Goal: Book appointment/travel/reservation

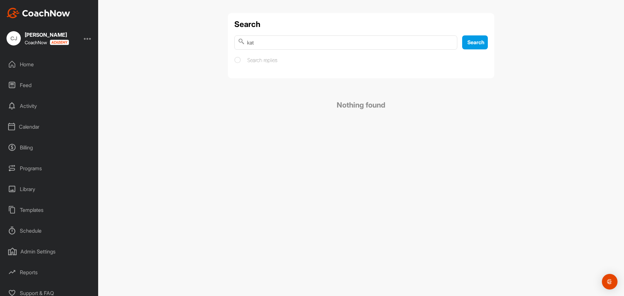
click at [257, 41] on input "kat" at bounding box center [345, 42] width 223 height 14
type input "k"
click at [31, 63] on div "Home" at bounding box center [50, 64] width 92 height 16
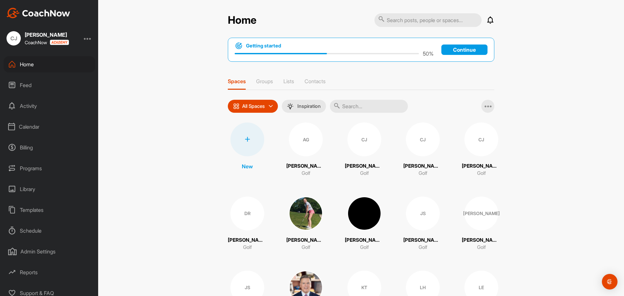
click at [28, 126] on div "Calendar" at bounding box center [50, 127] width 92 height 16
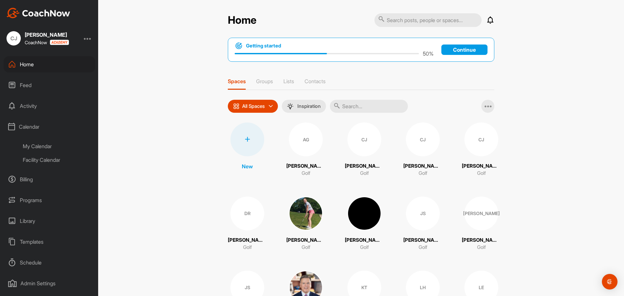
click at [44, 157] on div "Facility Calendar" at bounding box center [56, 160] width 77 height 14
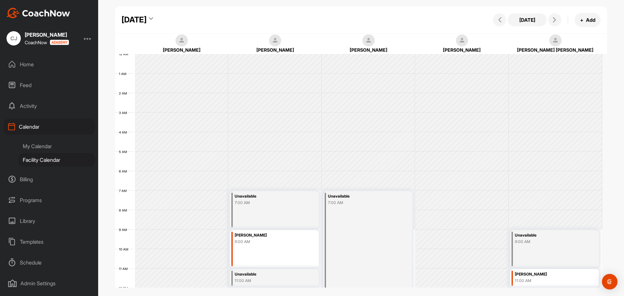
scroll to position [112, 0]
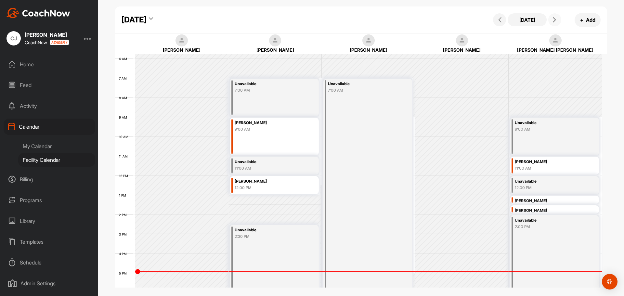
click at [552, 23] on button at bounding box center [554, 19] width 13 height 13
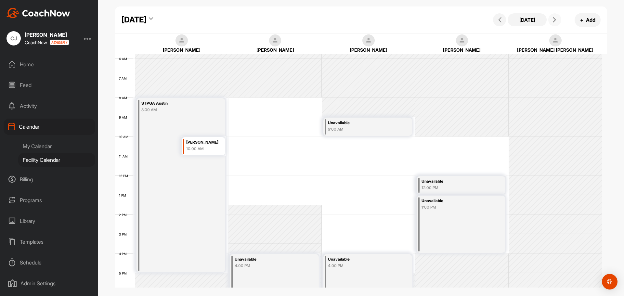
click at [552, 23] on button at bounding box center [554, 19] width 13 height 13
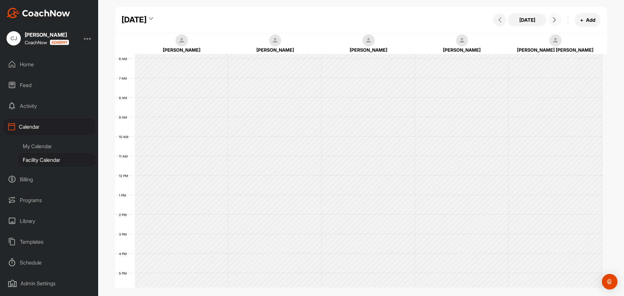
click at [552, 23] on button at bounding box center [554, 19] width 13 height 13
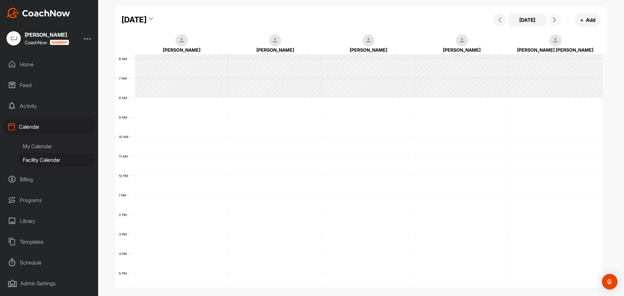
click at [552, 23] on button at bounding box center [554, 19] width 13 height 13
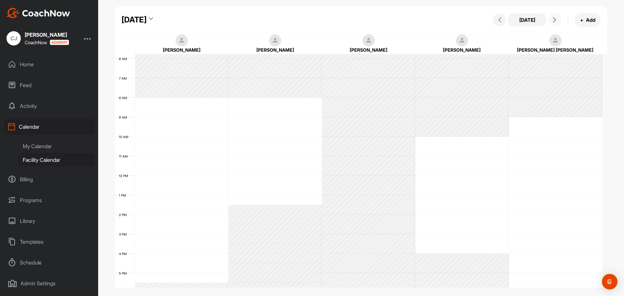
click at [552, 23] on button at bounding box center [554, 19] width 13 height 13
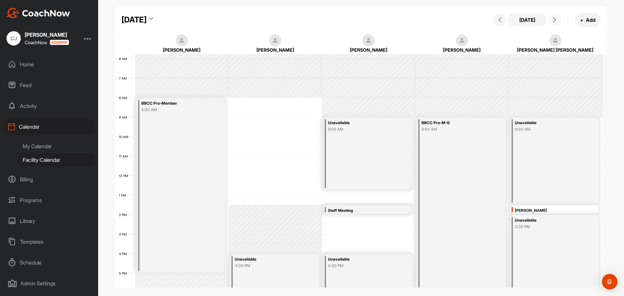
click at [541, 210] on div "[PERSON_NAME]" at bounding box center [549, 210] width 69 height 7
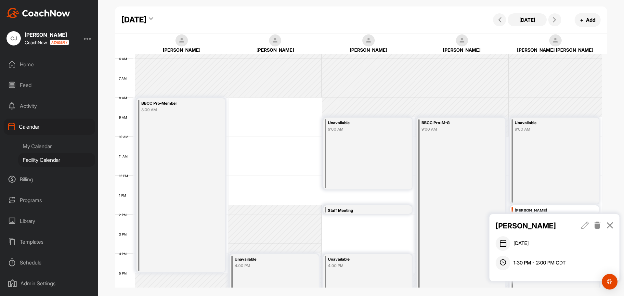
click at [586, 225] on icon at bounding box center [584, 225] width 7 height 7
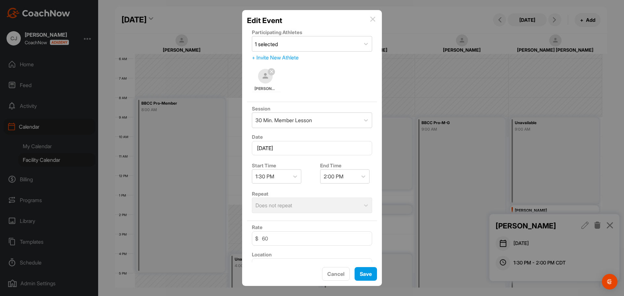
click at [263, 79] on img at bounding box center [265, 76] width 15 height 15
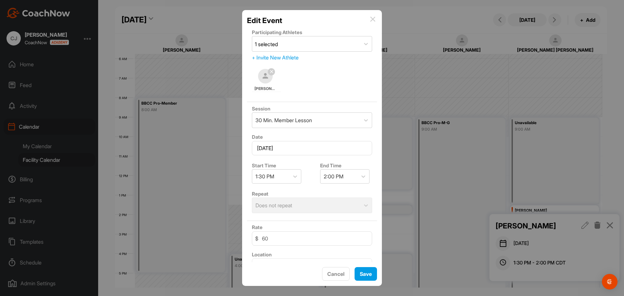
click at [263, 79] on img at bounding box center [265, 76] width 15 height 15
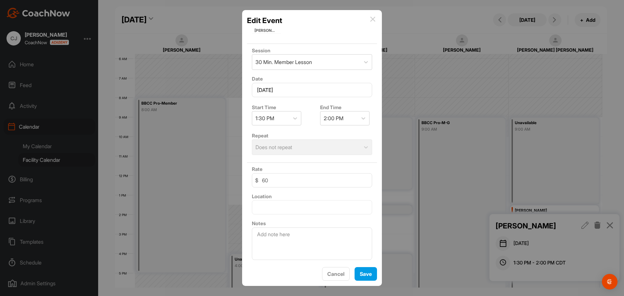
scroll to position [0, 0]
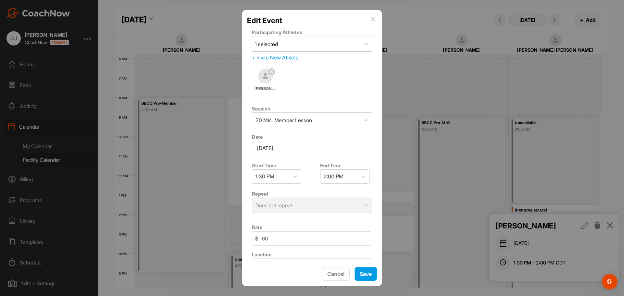
click at [265, 76] on img at bounding box center [265, 76] width 15 height 15
click at [372, 19] on img at bounding box center [372, 19] width 5 height 5
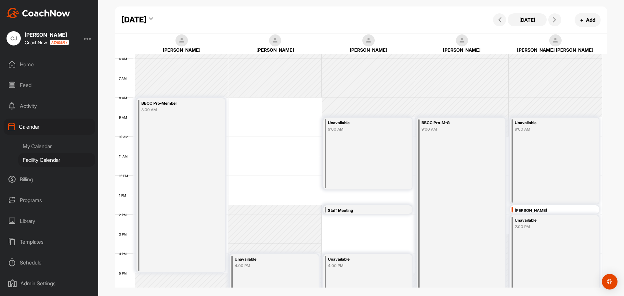
click at [25, 67] on div "Home" at bounding box center [50, 64] width 92 height 16
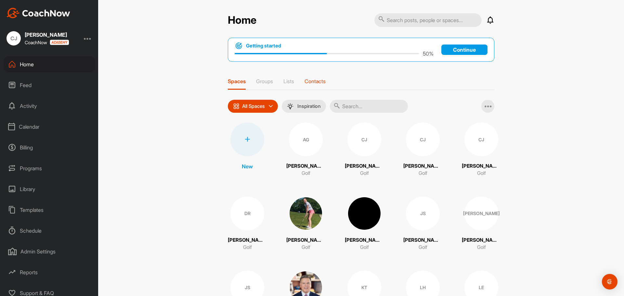
click at [312, 82] on p "Contacts" at bounding box center [314, 81] width 21 height 6
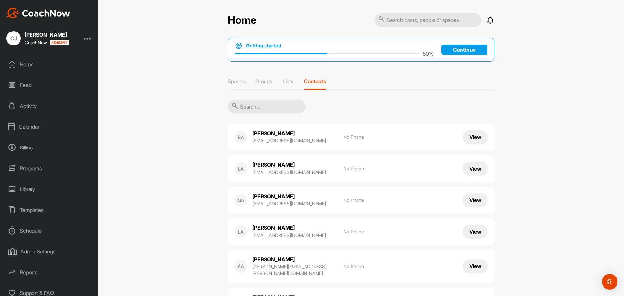
click at [422, 21] on input "text" at bounding box center [427, 20] width 107 height 14
type input "kat"
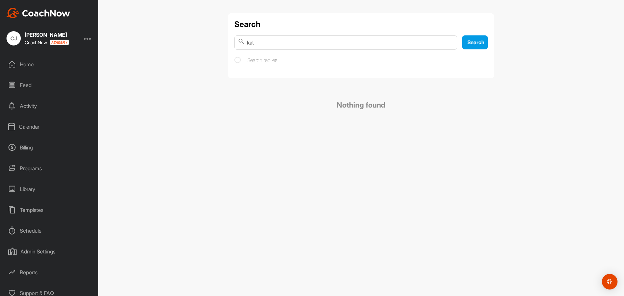
drag, startPoint x: 267, startPoint y: 43, endPoint x: 203, endPoint y: 39, distance: 64.4
click at [207, 41] on div "Search kat Search Search replies Nothing found" at bounding box center [361, 148] width 526 height 296
type input "pres"
click at [31, 65] on div "Home" at bounding box center [50, 64] width 92 height 16
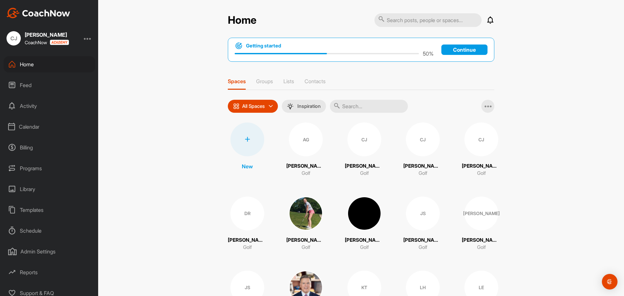
click at [320, 78] on div "Getting started 50 % Continue Spaces Groups Lists Contacts All Spaces All space…" at bounding box center [361, 222] width 266 height 368
click at [320, 80] on p "Contacts" at bounding box center [314, 81] width 21 height 6
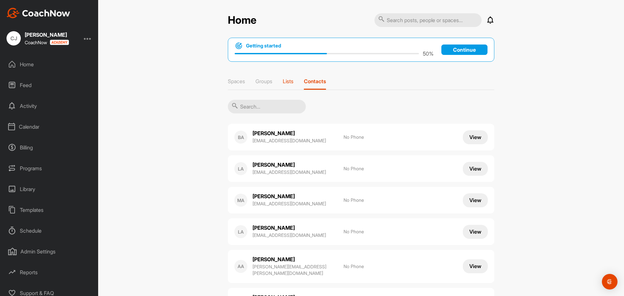
click at [291, 83] on p "Lists" at bounding box center [288, 81] width 11 height 6
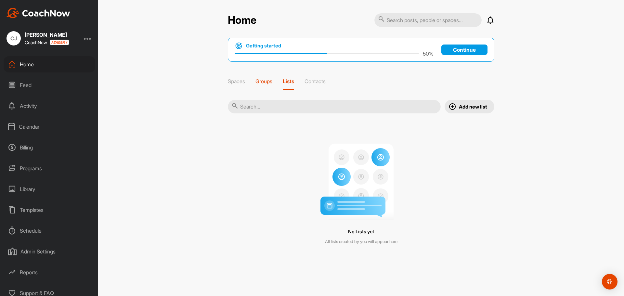
click at [268, 83] on p "Groups" at bounding box center [263, 81] width 17 height 6
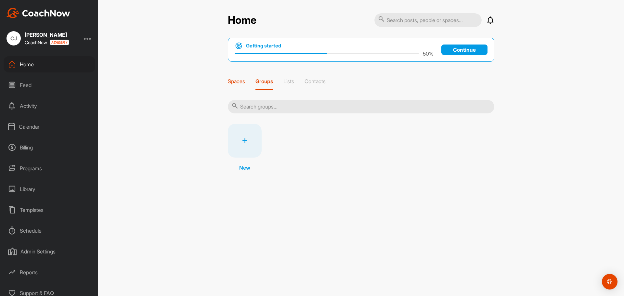
click at [236, 83] on p "Spaces" at bounding box center [236, 81] width 17 height 6
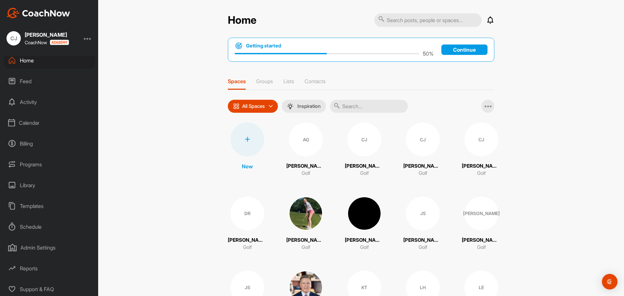
scroll to position [5, 0]
click at [36, 243] on div "Admin Settings" at bounding box center [50, 246] width 92 height 16
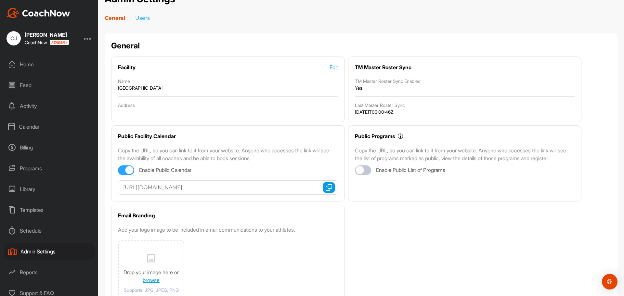
scroll to position [12, 0]
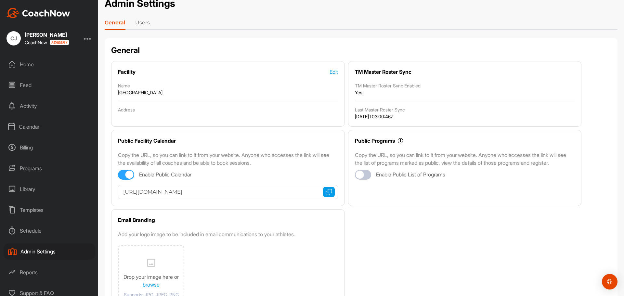
click at [146, 19] on link "Users" at bounding box center [142, 24] width 15 height 10
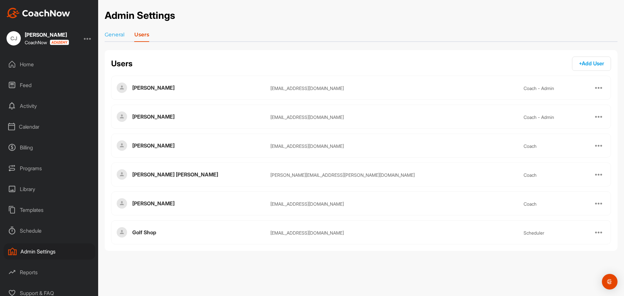
click at [600, 174] on div at bounding box center [599, 175] width 8 height 8
click at [38, 171] on div "Programs" at bounding box center [50, 168] width 92 height 16
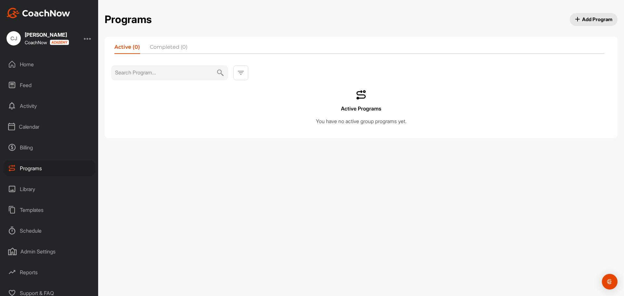
click at [40, 145] on div "Billing" at bounding box center [50, 147] width 92 height 16
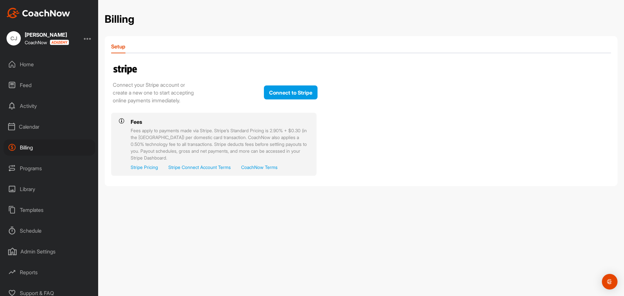
click at [41, 130] on div "Calendar" at bounding box center [50, 127] width 92 height 16
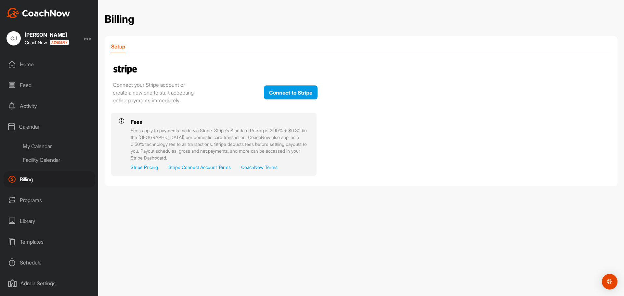
click at [36, 107] on div "Activity" at bounding box center [50, 106] width 92 height 16
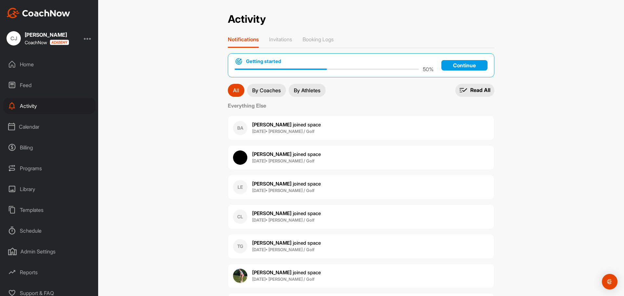
click at [33, 89] on div "Feed" at bounding box center [50, 85] width 92 height 16
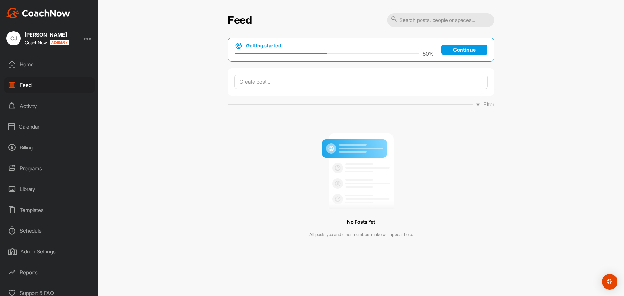
click at [40, 66] on div "Home" at bounding box center [50, 64] width 92 height 16
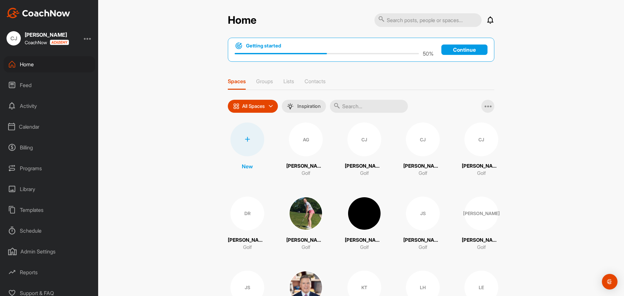
click at [312, 151] on div "AG" at bounding box center [306, 139] width 34 height 34
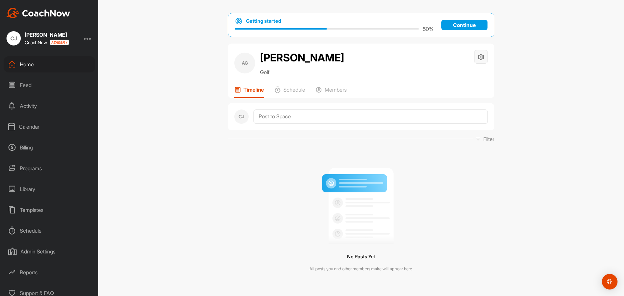
click at [477, 59] on icon at bounding box center [480, 56] width 7 height 7
click at [473, 75] on li "Space Settings" at bounding box center [461, 75] width 53 height 21
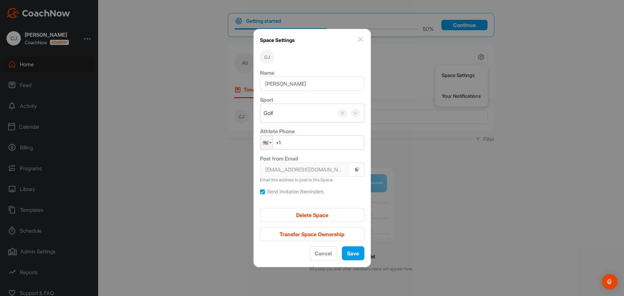
click at [356, 40] on img at bounding box center [360, 39] width 8 height 8
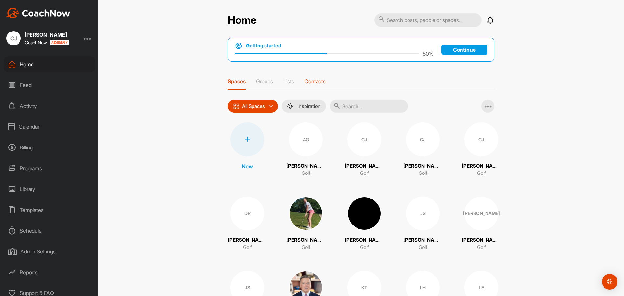
click at [309, 86] on div "Contacts" at bounding box center [314, 84] width 21 height 12
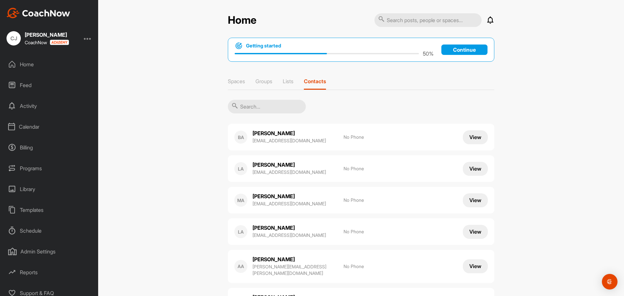
click at [476, 141] on button "View" at bounding box center [475, 137] width 25 height 14
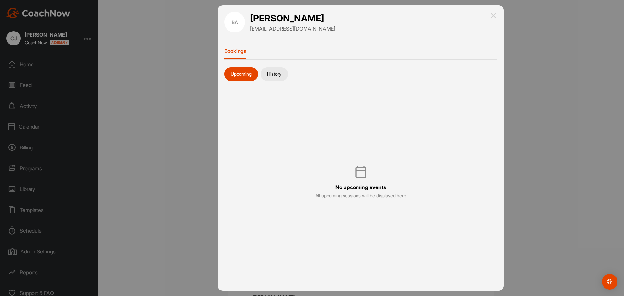
drag, startPoint x: 270, startPoint y: 74, endPoint x: 263, endPoint y: 132, distance: 58.2
click at [263, 132] on div "No upcoming events All upcoming sessions will be displayed here" at bounding box center [360, 182] width 273 height 192
click at [496, 15] on img at bounding box center [493, 16] width 8 height 8
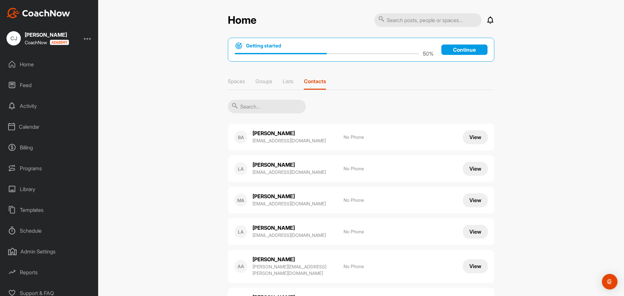
click at [48, 65] on div "Home" at bounding box center [50, 64] width 92 height 16
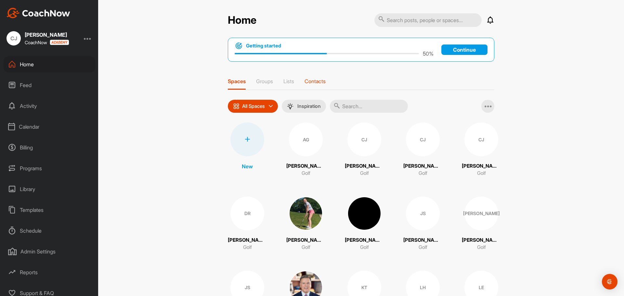
click at [304, 79] on p "Contacts" at bounding box center [314, 81] width 21 height 6
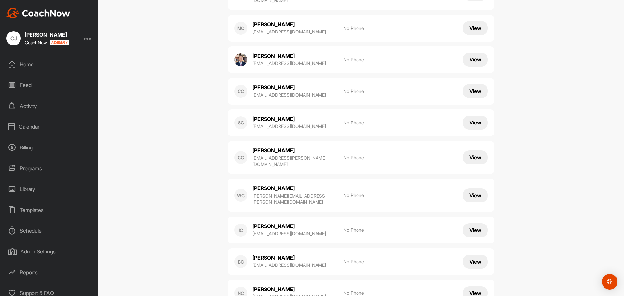
scroll to position [3624, 0]
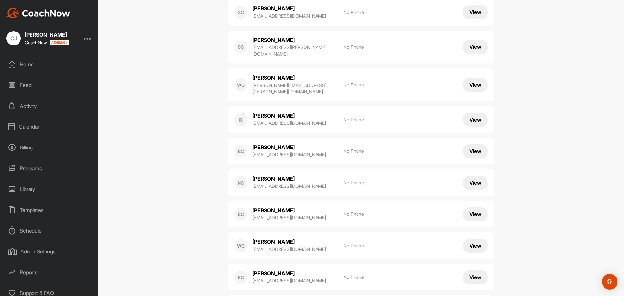
click at [13, 67] on icon at bounding box center [12, 64] width 8 height 8
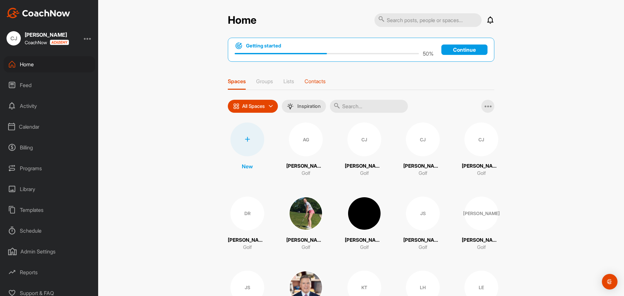
click at [315, 85] on div "Contacts" at bounding box center [314, 84] width 21 height 12
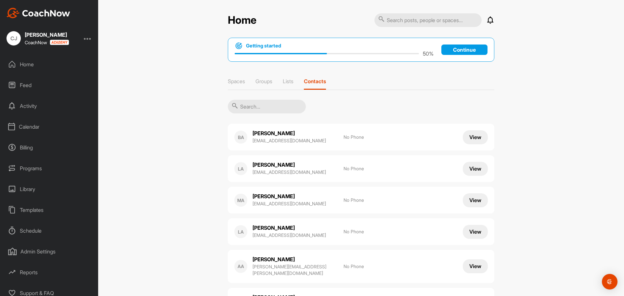
scroll to position [5, 0]
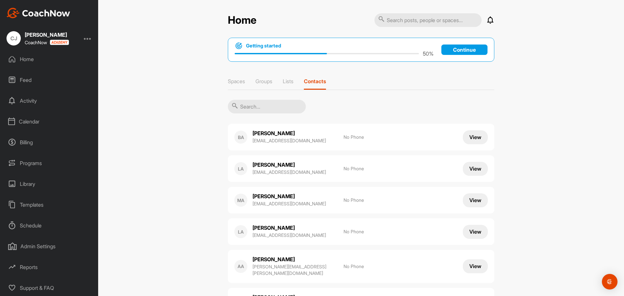
click at [30, 162] on div "Programs" at bounding box center [50, 163] width 92 height 16
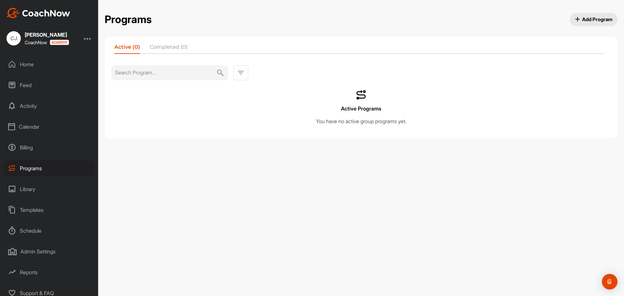
click at [33, 188] on div "Library" at bounding box center [50, 189] width 92 height 16
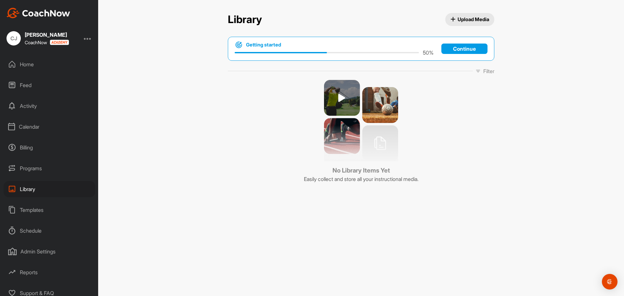
click at [34, 211] on div "Templates" at bounding box center [50, 210] width 92 height 16
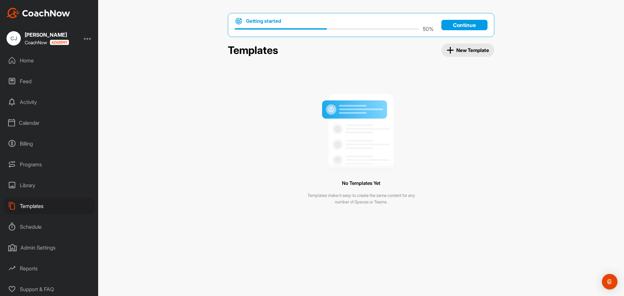
scroll to position [5, 0]
click at [38, 266] on div "Reports" at bounding box center [50, 267] width 92 height 16
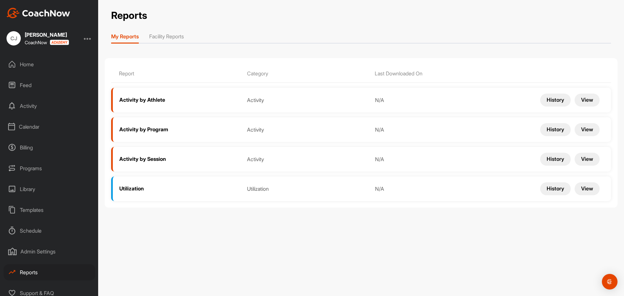
click at [174, 39] on li "Facility Reports" at bounding box center [166, 37] width 35 height 10
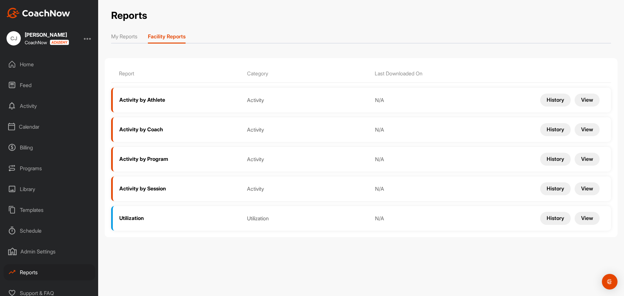
click at [126, 36] on li "My Reports" at bounding box center [124, 37] width 26 height 10
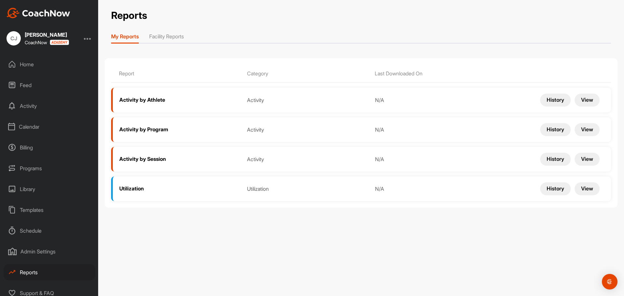
click at [87, 38] on div at bounding box center [88, 38] width 8 height 8
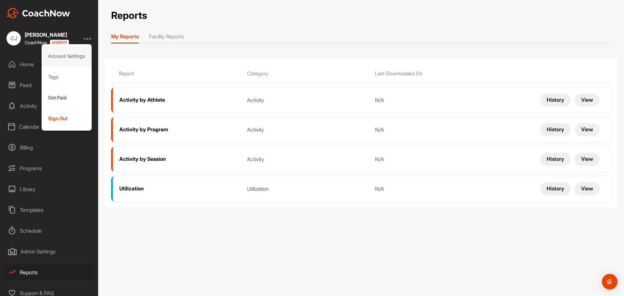
click at [60, 62] on div "Account Settings" at bounding box center [67, 56] width 50 height 21
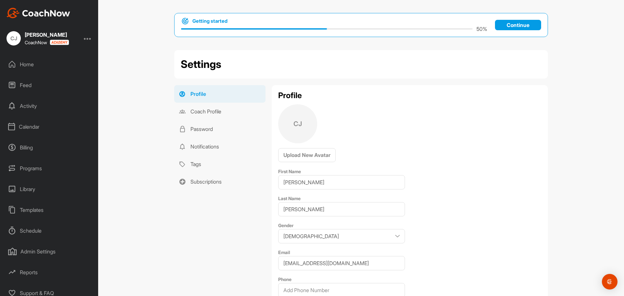
click at [27, 106] on div "Activity" at bounding box center [50, 106] width 92 height 16
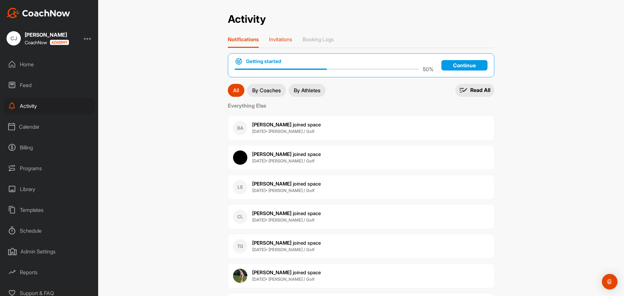
click at [283, 39] on p "Invitations" at bounding box center [280, 39] width 23 height 6
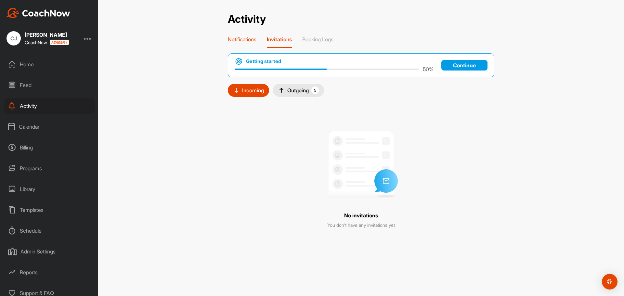
click at [246, 39] on p "Notifications" at bounding box center [242, 39] width 29 height 6
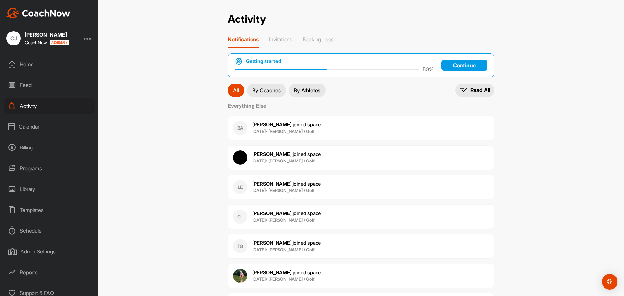
click at [32, 249] on div "Admin Settings" at bounding box center [50, 251] width 92 height 16
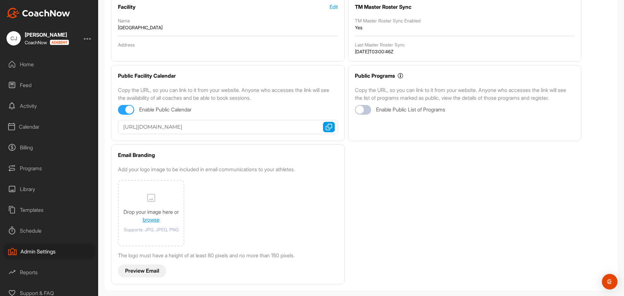
scroll to position [5, 0]
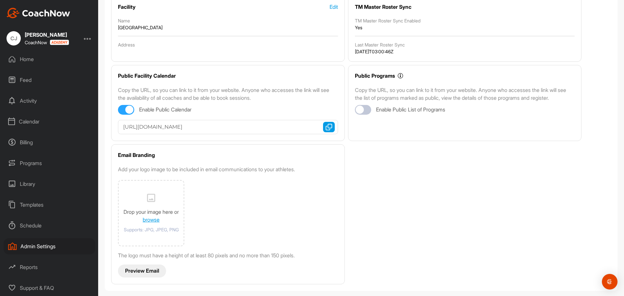
click at [36, 224] on div "Schedule" at bounding box center [50, 225] width 92 height 16
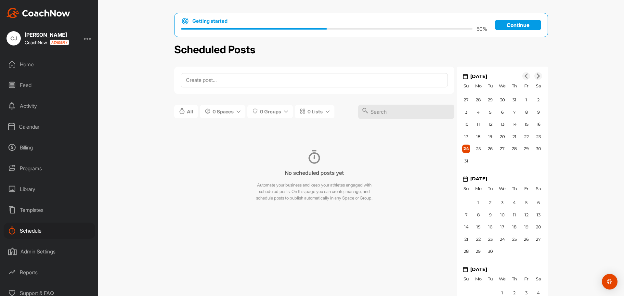
click at [40, 207] on div "Templates" at bounding box center [50, 210] width 92 height 16
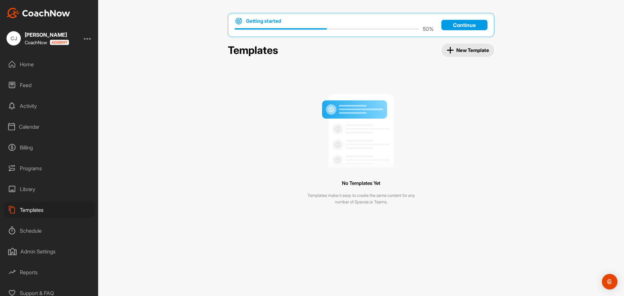
click at [42, 229] on div "Schedule" at bounding box center [50, 231] width 92 height 16
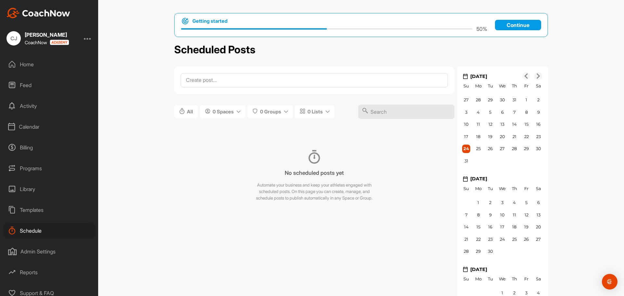
click at [28, 131] on div "Calendar" at bounding box center [50, 127] width 92 height 16
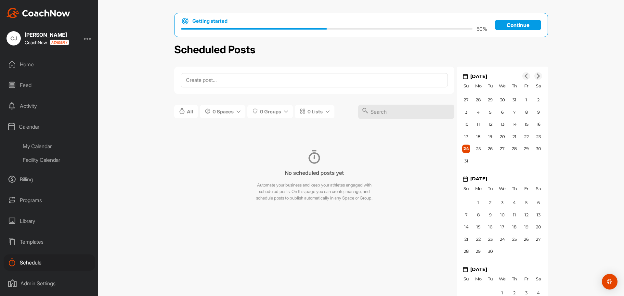
click at [46, 145] on div "My Calendar" at bounding box center [56, 146] width 77 height 14
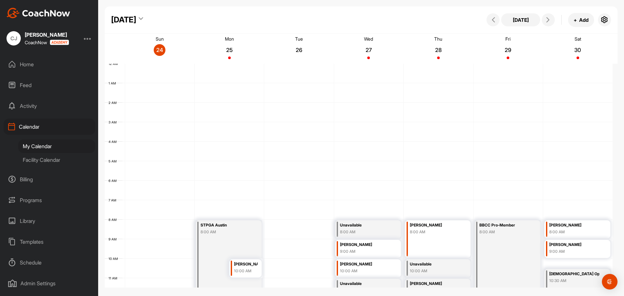
scroll to position [112, 0]
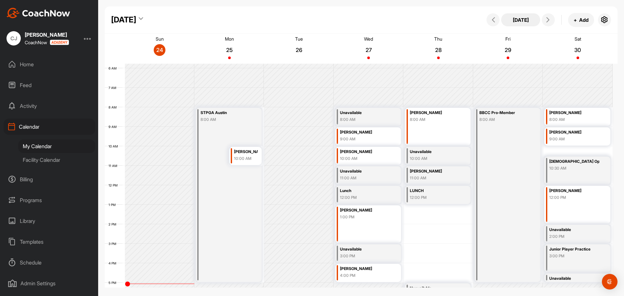
click at [530, 22] on button "[DATE]" at bounding box center [520, 19] width 39 height 13
click at [549, 16] on button at bounding box center [548, 19] width 13 height 13
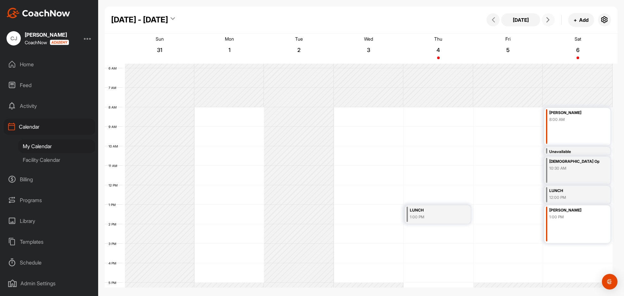
click at [549, 22] on button at bounding box center [548, 19] width 13 height 13
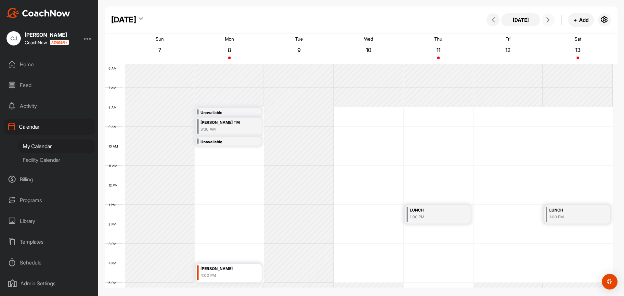
click at [549, 22] on button at bounding box center [548, 19] width 13 height 13
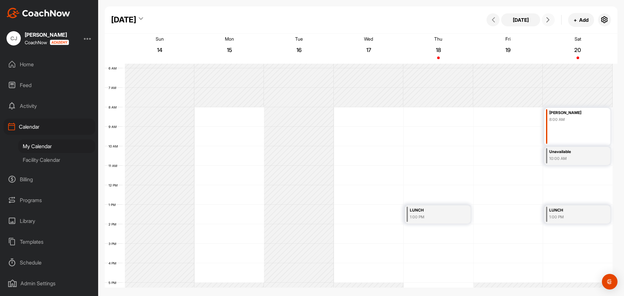
click at [549, 22] on button at bounding box center [548, 19] width 13 height 13
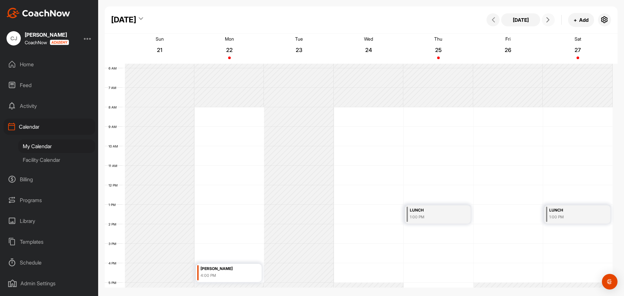
click at [549, 22] on button at bounding box center [548, 19] width 13 height 13
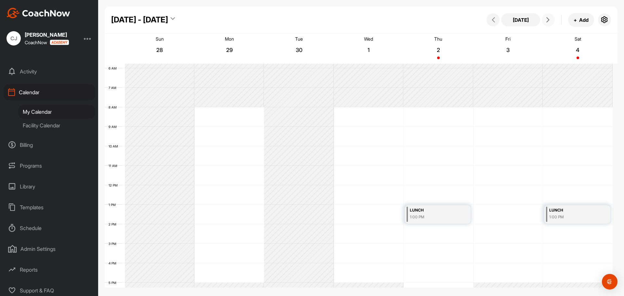
scroll to position [37, 0]
click at [23, 251] on div "Admin Settings" at bounding box center [50, 246] width 92 height 16
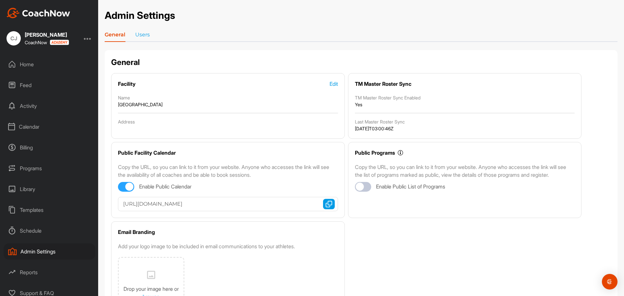
click at [32, 68] on div "Home" at bounding box center [50, 64] width 92 height 16
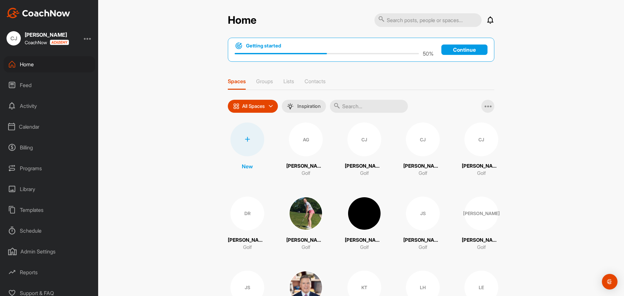
click at [356, 106] on input "text" at bounding box center [369, 106] width 78 height 13
click at [309, 80] on p "Contacts" at bounding box center [314, 81] width 21 height 6
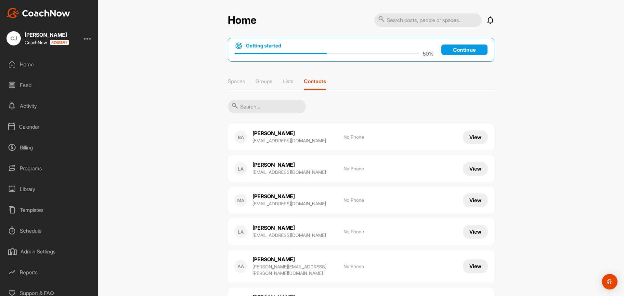
click at [274, 106] on input "text" at bounding box center [267, 107] width 78 height 14
type input "k"
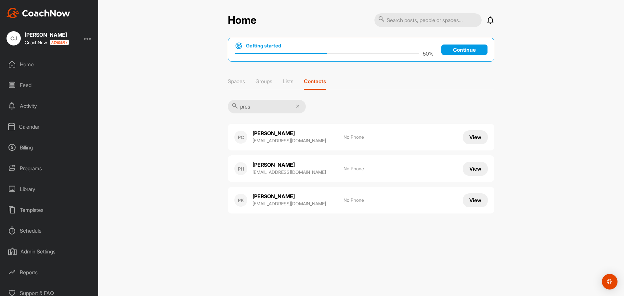
type input "pres"
click at [478, 198] on button "View" at bounding box center [475, 200] width 25 height 14
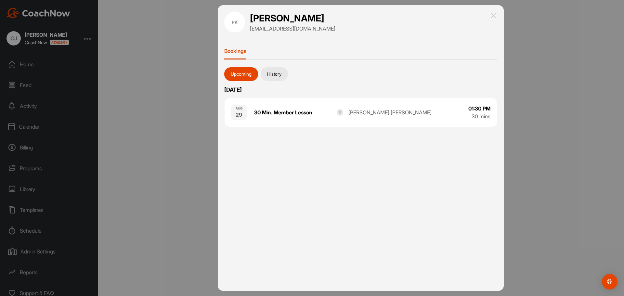
click at [270, 29] on p "[EMAIL_ADDRESS][DOMAIN_NAME]" at bounding box center [292, 29] width 85 height 8
click at [292, 26] on p "[EMAIL_ADDRESS][DOMAIN_NAME]" at bounding box center [292, 29] width 85 height 8
click at [305, 20] on h1 "[PERSON_NAME]" at bounding box center [292, 18] width 85 height 13
click at [281, 75] on button "History" at bounding box center [274, 74] width 27 height 14
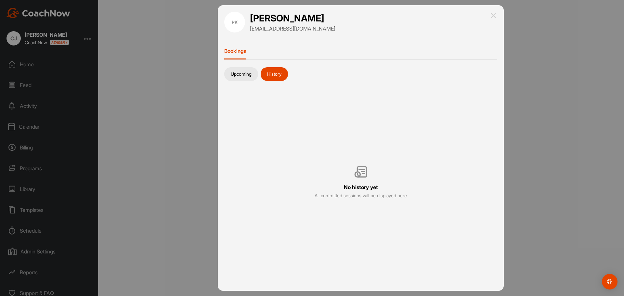
click at [244, 78] on button "Upcoming" at bounding box center [241, 74] width 34 height 14
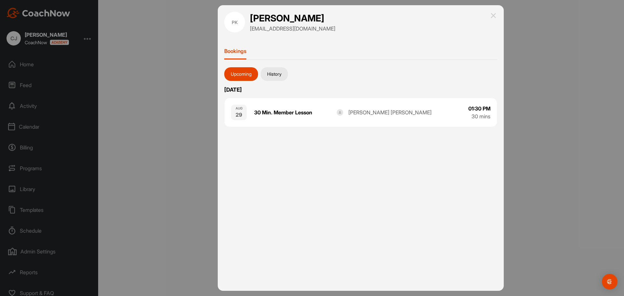
click at [289, 19] on h1 "[PERSON_NAME]" at bounding box center [292, 18] width 85 height 13
click at [284, 31] on p "[EMAIL_ADDRESS][DOMAIN_NAME]" at bounding box center [292, 29] width 85 height 8
click at [400, 112] on div "[PERSON_NAME] [PERSON_NAME]" at bounding box center [399, 113] width 124 height 8
click at [275, 75] on button "History" at bounding box center [274, 74] width 27 height 14
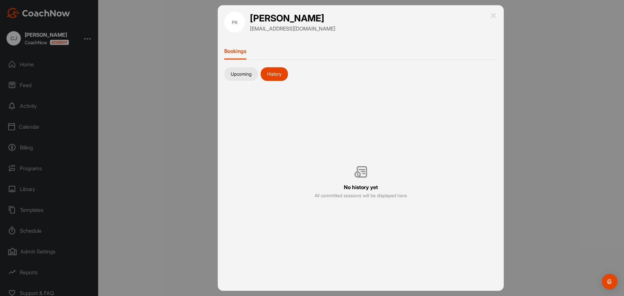
click at [244, 73] on button "Upcoming" at bounding box center [241, 74] width 34 height 14
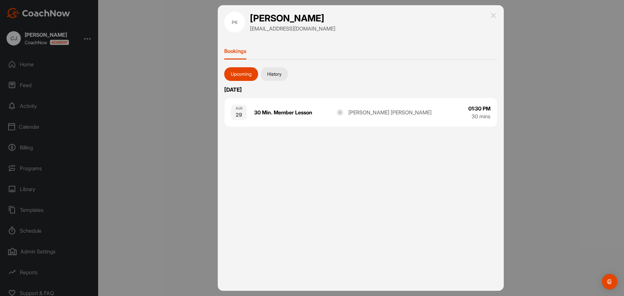
click at [491, 16] on img at bounding box center [493, 16] width 8 height 8
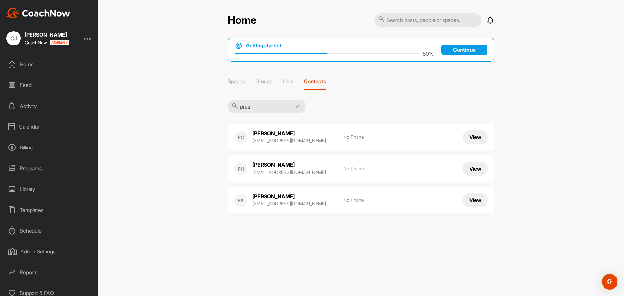
click at [481, 199] on button "View" at bounding box center [475, 200] width 25 height 14
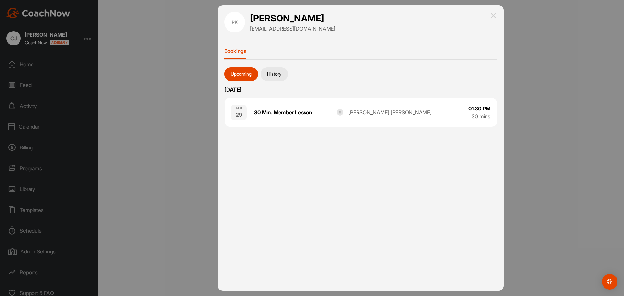
click at [272, 71] on button "History" at bounding box center [274, 74] width 27 height 14
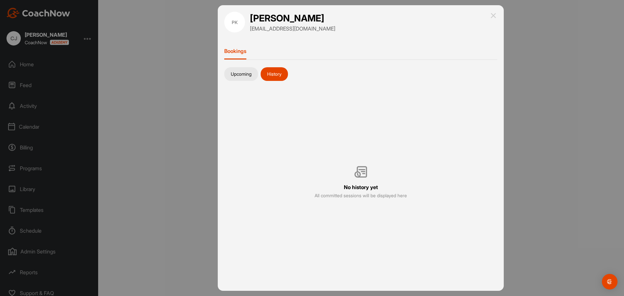
click at [250, 75] on button "Upcoming" at bounding box center [241, 74] width 34 height 14
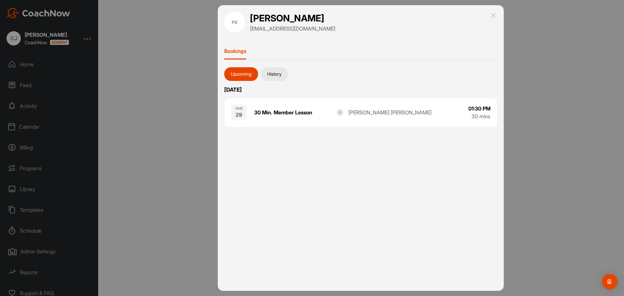
click at [492, 15] on img at bounding box center [493, 16] width 8 height 8
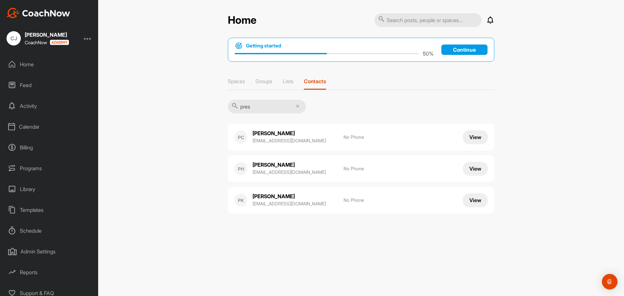
click at [306, 173] on p "[EMAIL_ADDRESS][DOMAIN_NAME]" at bounding box center [294, 172] width 84 height 6
click at [467, 168] on button "View" at bounding box center [475, 169] width 25 height 14
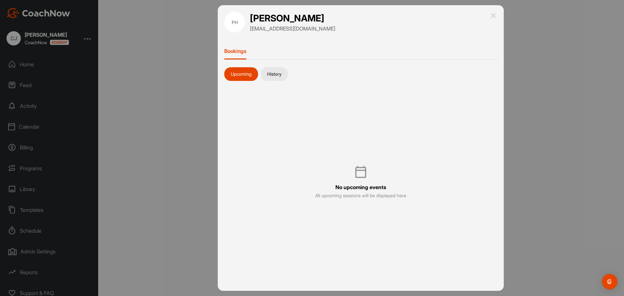
click at [494, 16] on img at bounding box center [493, 16] width 8 height 8
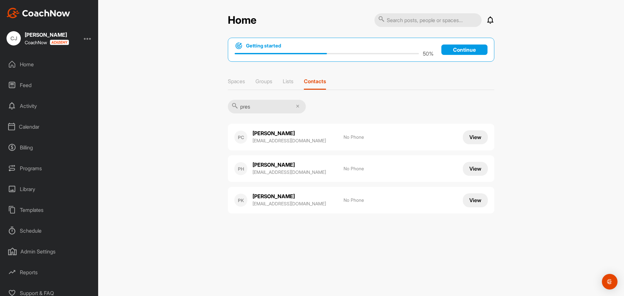
click at [472, 202] on button "View" at bounding box center [475, 200] width 25 height 14
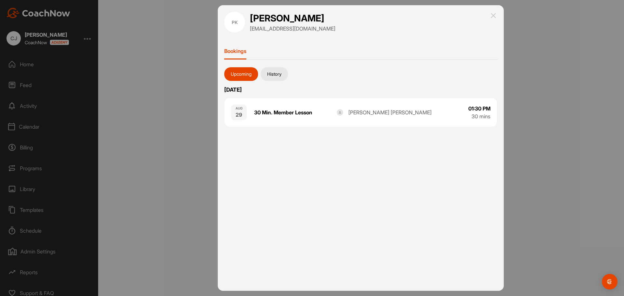
click at [493, 14] on img at bounding box center [493, 16] width 8 height 8
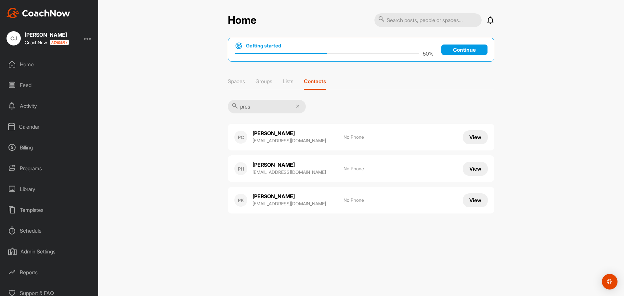
click at [246, 200] on div "PK" at bounding box center [240, 200] width 13 height 13
click at [474, 205] on button "View" at bounding box center [475, 200] width 25 height 14
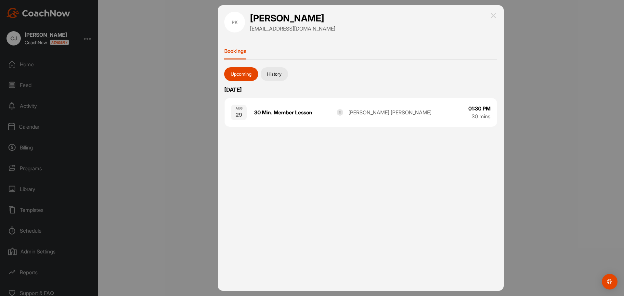
click at [492, 17] on img at bounding box center [493, 16] width 8 height 8
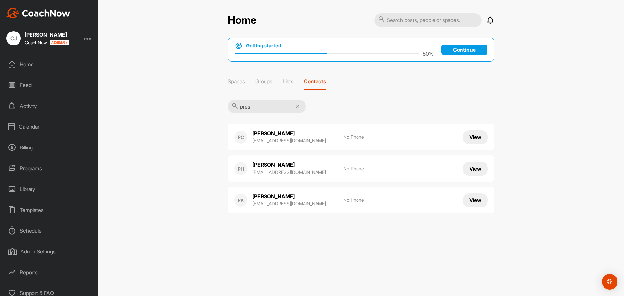
click at [479, 199] on button "View" at bounding box center [475, 200] width 25 height 14
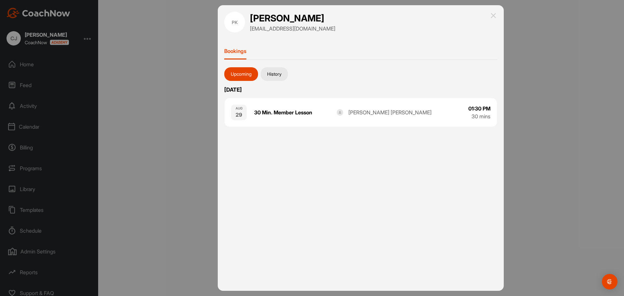
click at [276, 74] on button "History" at bounding box center [274, 74] width 27 height 14
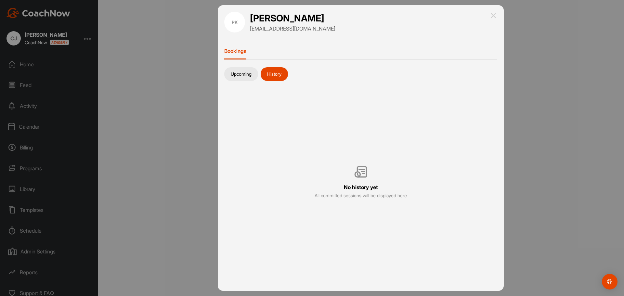
click at [247, 69] on button "Upcoming" at bounding box center [241, 74] width 34 height 14
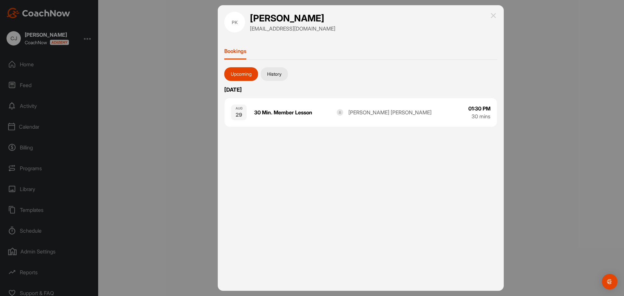
click at [492, 18] on img at bounding box center [493, 16] width 8 height 8
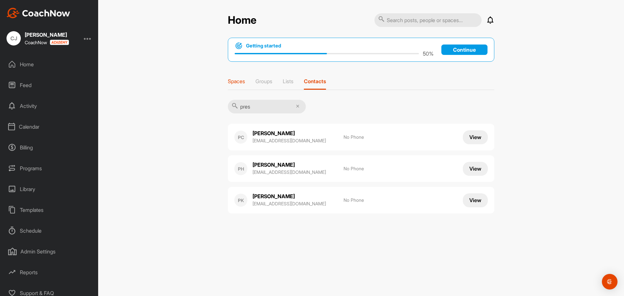
click at [238, 87] on div "Spaces" at bounding box center [236, 84] width 17 height 12
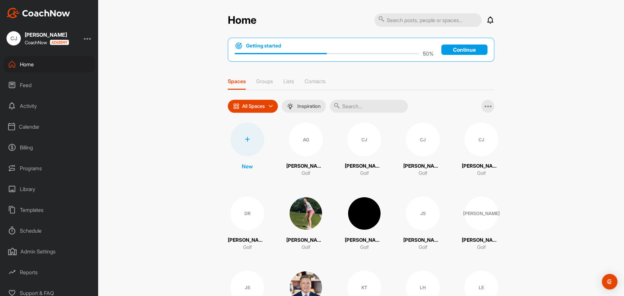
click at [345, 109] on input "text" at bounding box center [369, 106] width 78 height 13
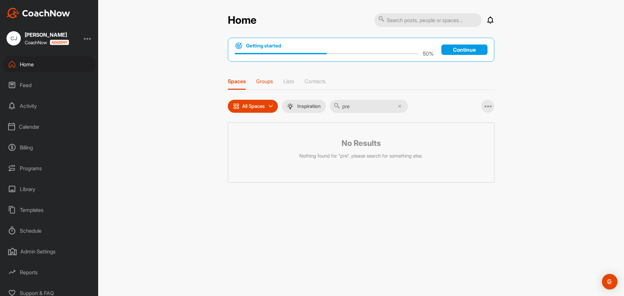
type input "pre"
click at [273, 82] on p "Groups" at bounding box center [264, 81] width 17 height 6
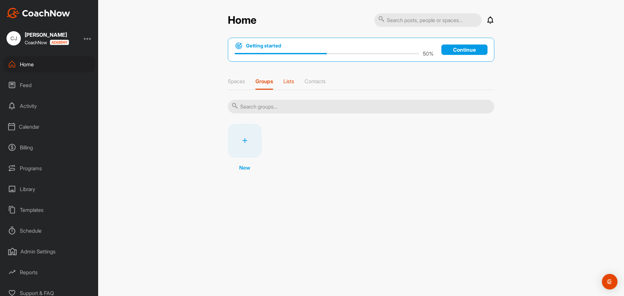
click at [287, 79] on p "Lists" at bounding box center [288, 81] width 11 height 6
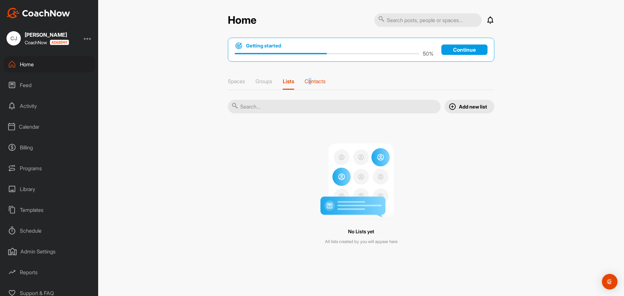
click at [312, 80] on p "Contacts" at bounding box center [314, 81] width 21 height 6
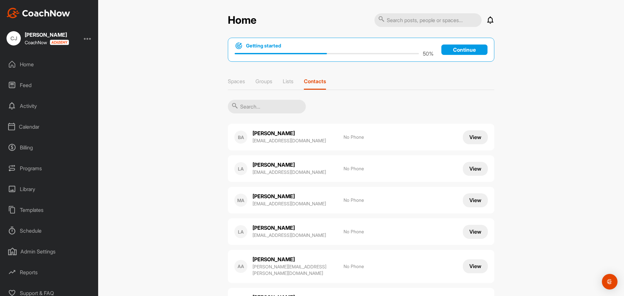
click at [283, 113] on input "text" at bounding box center [267, 107] width 78 height 14
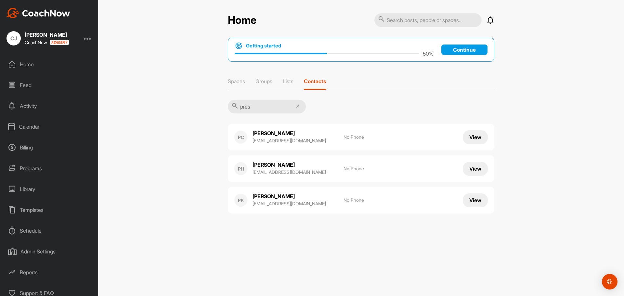
type input "pres"
click at [474, 170] on button "View" at bounding box center [475, 169] width 25 height 14
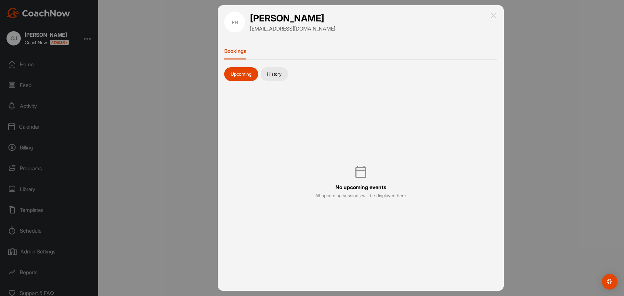
click at [495, 14] on img at bounding box center [493, 16] width 8 height 8
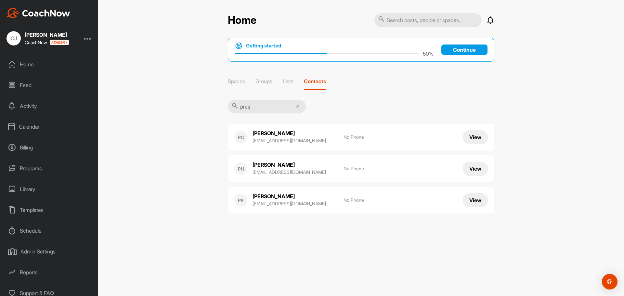
click at [476, 140] on button "View" at bounding box center [475, 137] width 25 height 14
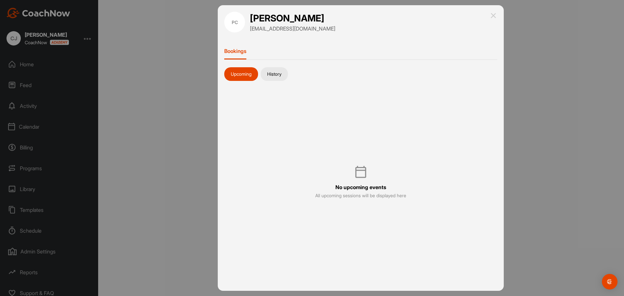
click at [493, 14] on img at bounding box center [493, 16] width 8 height 8
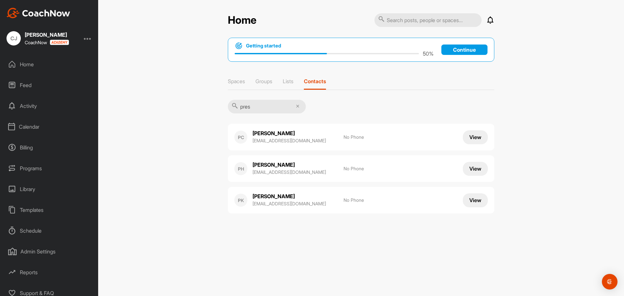
click at [475, 201] on button "View" at bounding box center [475, 200] width 25 height 14
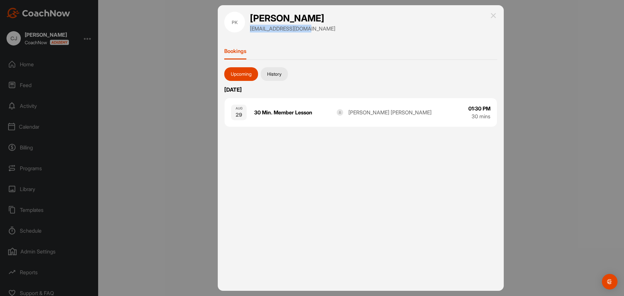
drag, startPoint x: 312, startPoint y: 28, endPoint x: 250, endPoint y: 30, distance: 61.4
click at [250, 30] on div "[EMAIL_ADDRESS][DOMAIN_NAME]" at bounding box center [292, 29] width 85 height 8
copy p "[EMAIL_ADDRESS][DOMAIN_NAME]"
click at [492, 13] on img at bounding box center [493, 16] width 8 height 8
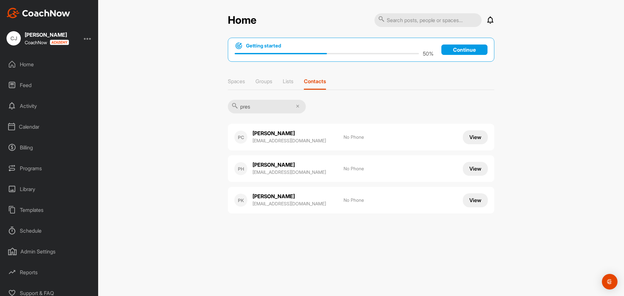
click at [24, 125] on div "Calendar" at bounding box center [50, 127] width 92 height 16
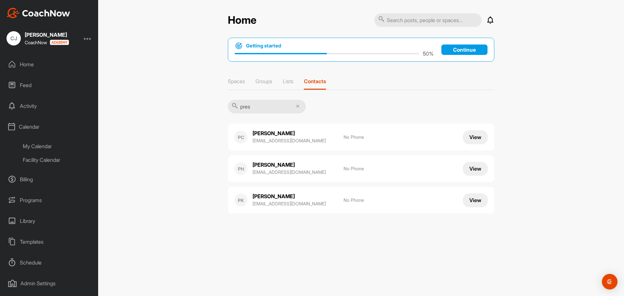
click at [35, 143] on div "My Calendar" at bounding box center [56, 146] width 77 height 14
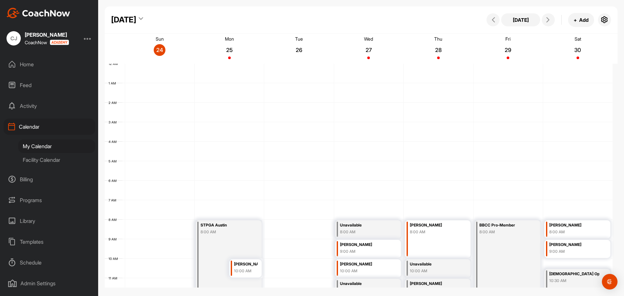
scroll to position [112, 0]
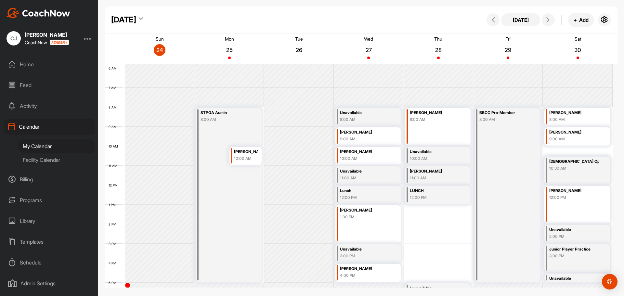
click at [36, 129] on div "Calendar" at bounding box center [50, 127] width 92 height 16
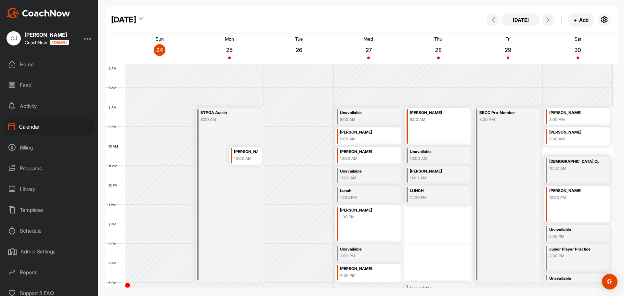
click at [41, 130] on div "Calendar" at bounding box center [50, 127] width 92 height 16
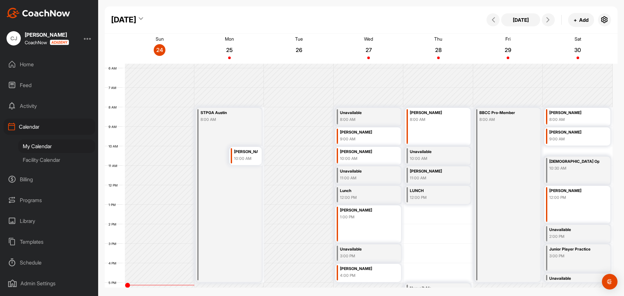
click at [44, 162] on div "Facility Calendar" at bounding box center [56, 160] width 77 height 14
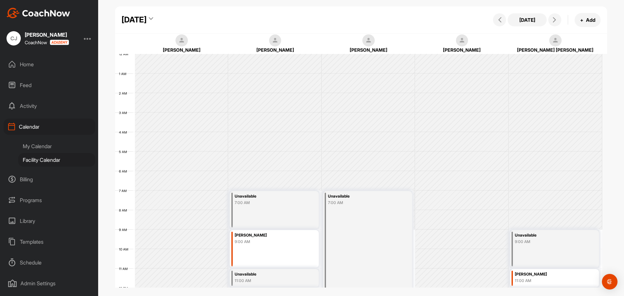
scroll to position [112, 0]
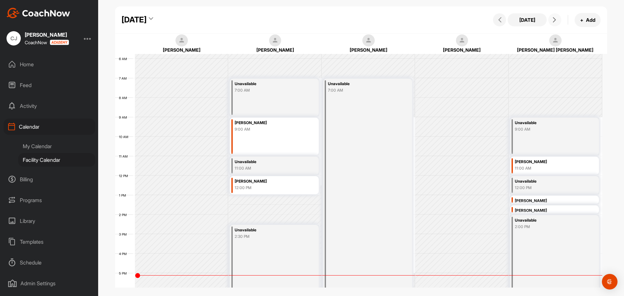
click at [550, 18] on button at bounding box center [554, 19] width 13 height 13
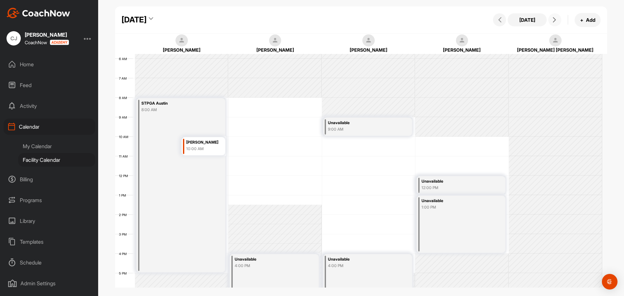
click at [552, 23] on button at bounding box center [554, 19] width 13 height 13
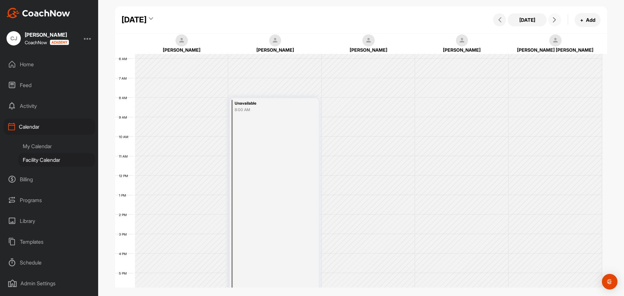
click at [553, 24] on button at bounding box center [554, 19] width 13 height 13
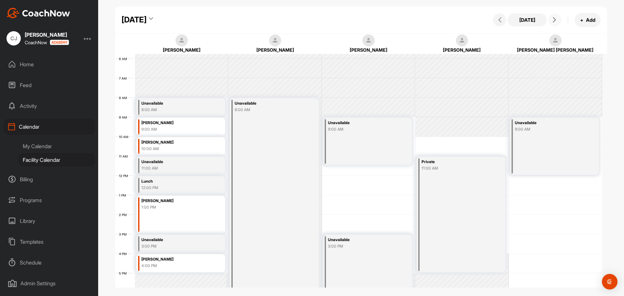
click at [553, 24] on button at bounding box center [554, 19] width 13 height 13
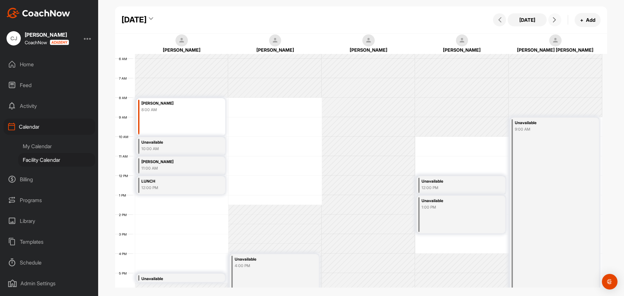
click at [553, 24] on button at bounding box center [554, 19] width 13 height 13
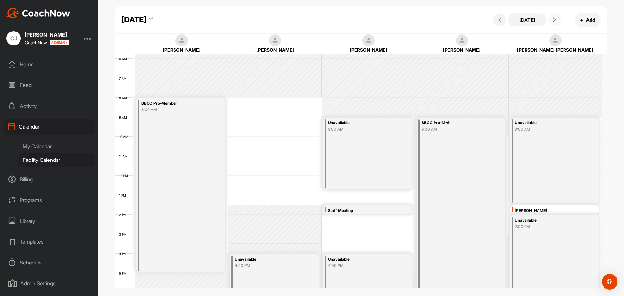
click at [564, 199] on div "Unavailable 9:00 AM" at bounding box center [554, 161] width 89 height 86
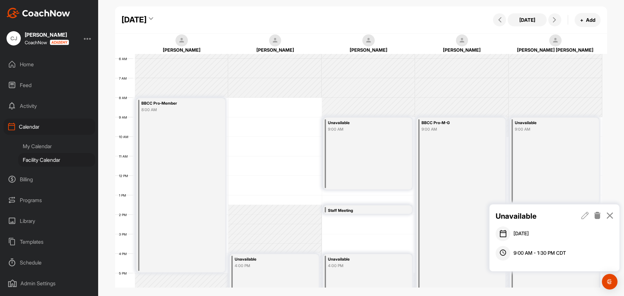
click at [585, 214] on icon at bounding box center [584, 215] width 7 height 7
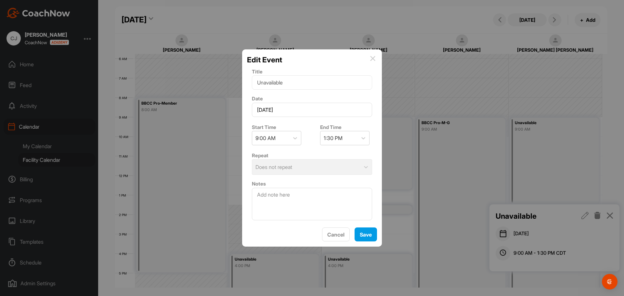
click at [373, 59] on img at bounding box center [372, 58] width 5 height 5
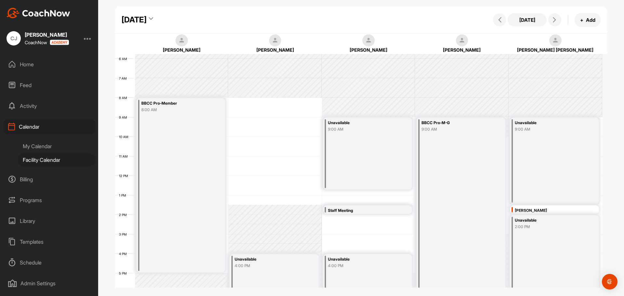
click at [387, 197] on div "12 AM 1 AM 2 AM 3 AM 4 AM 5 AM 6 AM 7 AM 8 AM 9 AM 10 AM 11 AM 12 PM 1 PM 2 PM …" at bounding box center [358, 176] width 487 height 468
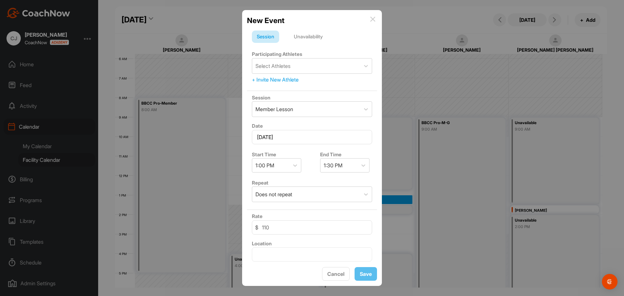
click at [293, 81] on div "+ Invite New Athlete" at bounding box center [312, 80] width 120 height 8
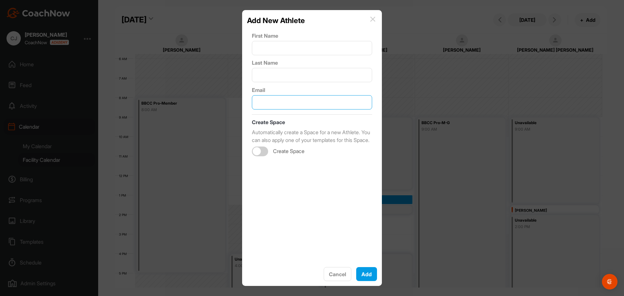
click at [285, 98] on input "text" at bounding box center [312, 102] width 120 height 14
paste input "[EMAIL_ADDRESS][DOMAIN_NAME]"
type input "[EMAIL_ADDRESS][DOMAIN_NAME]"
click at [372, 25] on div "Add New Athlete" at bounding box center [312, 20] width 130 height 11
click at [370, 21] on img at bounding box center [372, 19] width 5 height 5
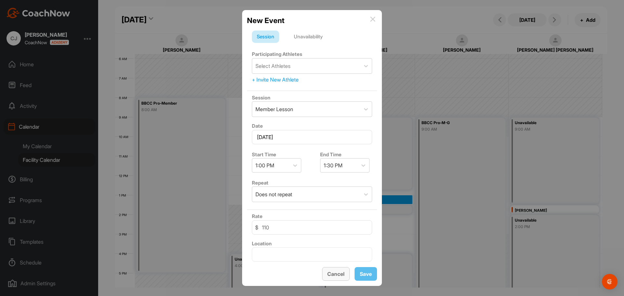
click at [333, 271] on button "Cancel" at bounding box center [336, 274] width 28 height 14
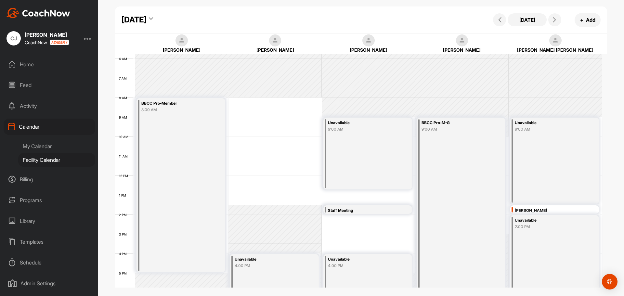
click at [528, 226] on div "2:00 PM" at bounding box center [549, 227] width 69 height 6
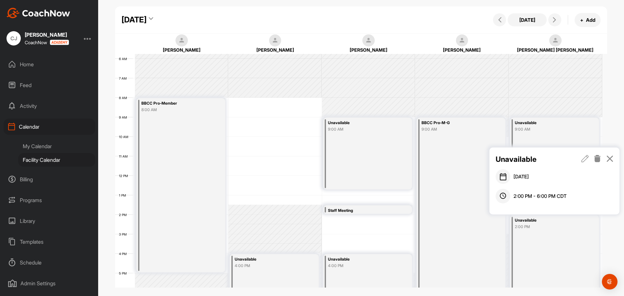
click at [586, 157] on icon at bounding box center [584, 158] width 7 height 7
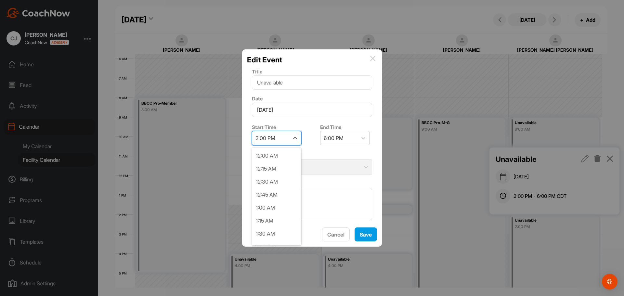
click at [275, 139] on div "2:00 PM" at bounding box center [265, 138] width 20 height 8
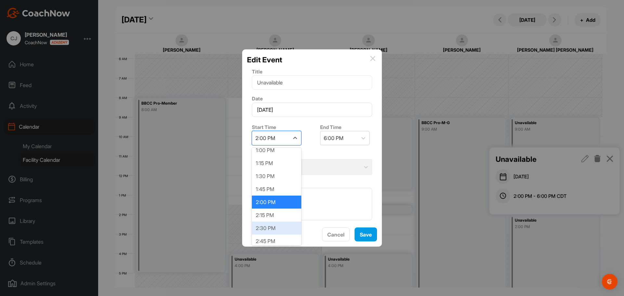
click at [271, 228] on div "2:30 PM" at bounding box center [276, 228] width 49 height 13
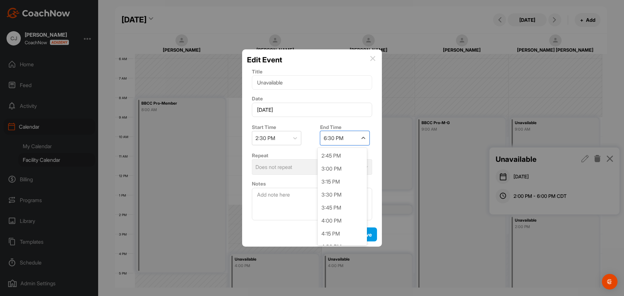
drag, startPoint x: 348, startPoint y: 138, endPoint x: 345, endPoint y: 162, distance: 23.9
click at [347, 139] on div "6:30 PM" at bounding box center [338, 138] width 37 height 14
click at [337, 207] on div "6:00 PM" at bounding box center [341, 208] width 49 height 13
click at [361, 231] on button "Save" at bounding box center [365, 234] width 22 height 14
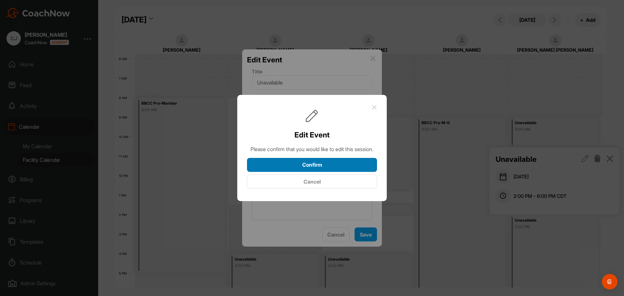
click at [339, 170] on button "Confirm" at bounding box center [312, 165] width 130 height 14
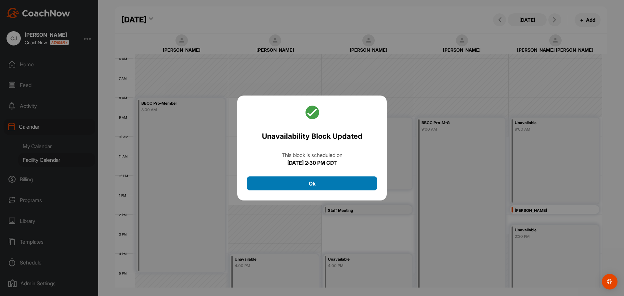
click at [364, 186] on button "Ok" at bounding box center [312, 183] width 130 height 14
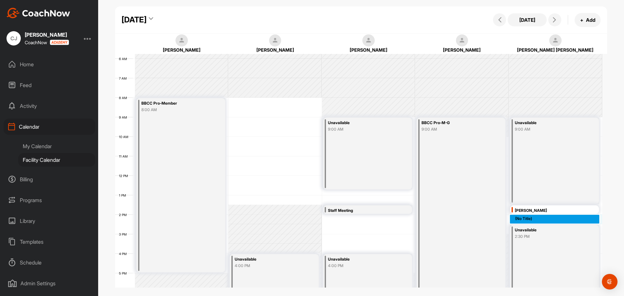
click at [519, 218] on div "12 AM 1 AM 2 AM 3 AM 4 AM 5 AM 6 AM 7 AM 8 AM 9 AM 10 AM 11 AM 12 PM 1 PM 2 PM …" at bounding box center [358, 176] width 487 height 468
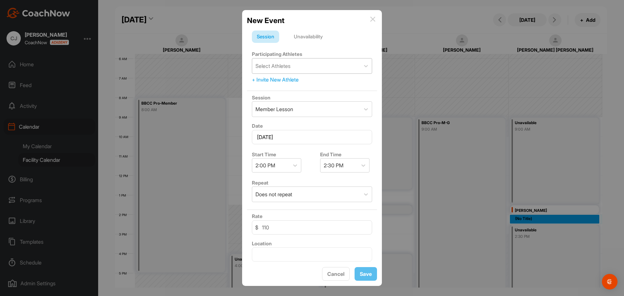
click at [312, 70] on div "Select Athletes" at bounding box center [306, 65] width 108 height 15
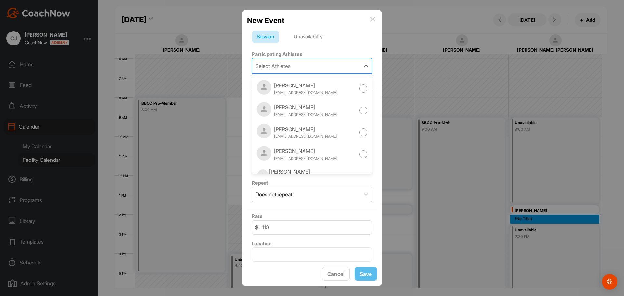
click at [308, 69] on div "Select Athletes" at bounding box center [306, 65] width 108 height 15
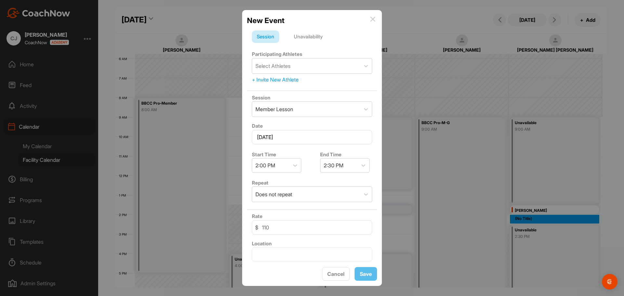
click at [297, 77] on div "+ Invite New Athlete" at bounding box center [312, 80] width 120 height 8
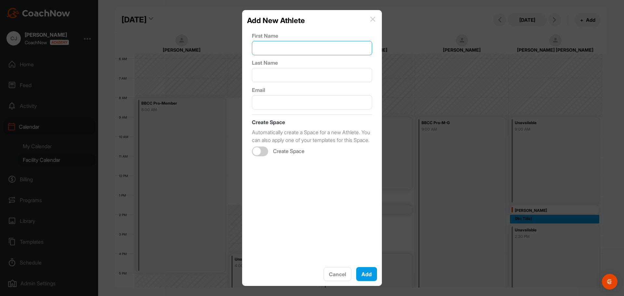
click at [272, 50] on input "text" at bounding box center [312, 48] width 120 height 14
click at [278, 105] on input "text" at bounding box center [312, 102] width 120 height 14
paste input "[EMAIL_ADDRESS][DOMAIN_NAME]"
type input "[EMAIL_ADDRESS][DOMAIN_NAME]"
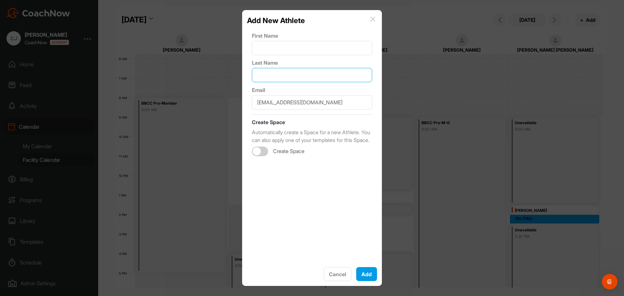
click at [281, 77] on input "text" at bounding box center [312, 75] width 120 height 14
type input "Pressly"
click at [281, 48] on input "text" at bounding box center [312, 48] width 120 height 14
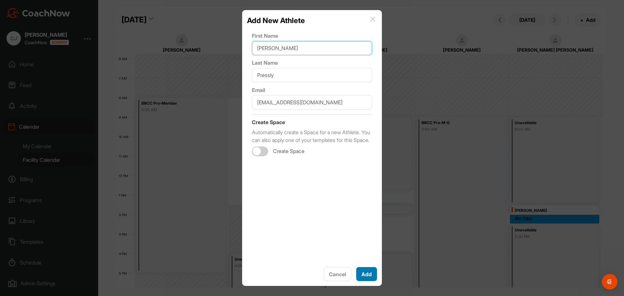
type input "[PERSON_NAME]"
click at [365, 275] on button "Add" at bounding box center [366, 274] width 21 height 14
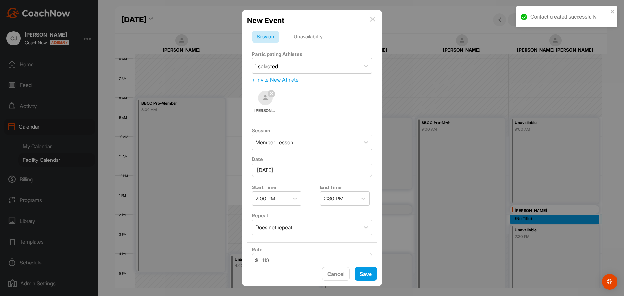
click at [373, 20] on img at bounding box center [372, 19] width 5 height 5
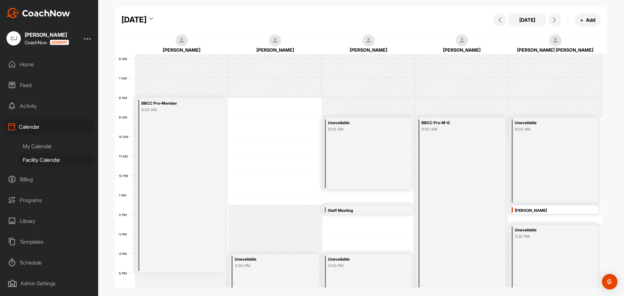
click at [535, 211] on div "[PERSON_NAME]" at bounding box center [549, 210] width 69 height 7
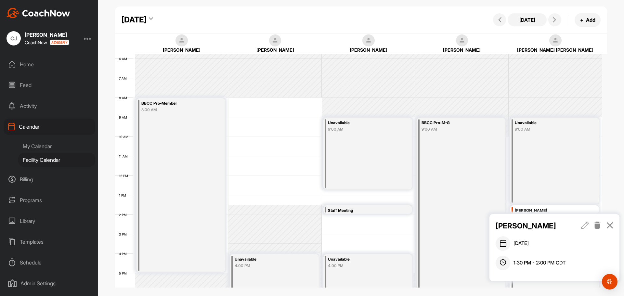
click at [585, 226] on icon at bounding box center [584, 225] width 7 height 7
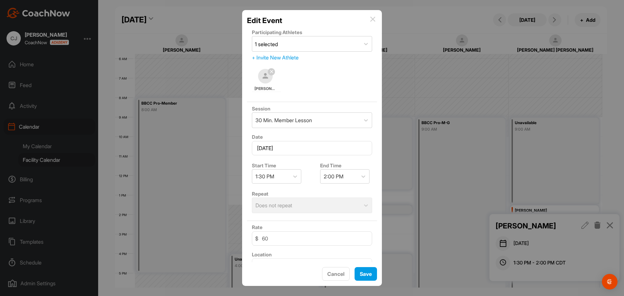
click at [272, 72] on icon at bounding box center [272, 72] width 4 height 4
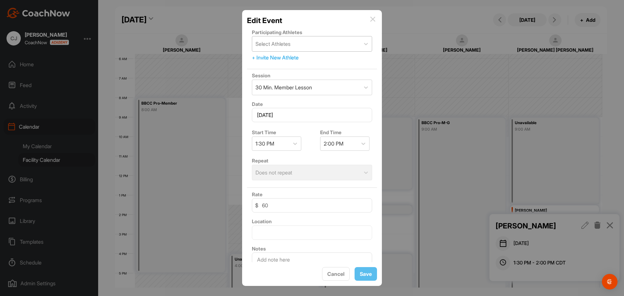
click at [279, 44] on div "Select Athletes" at bounding box center [272, 44] width 35 height 8
type input "p"
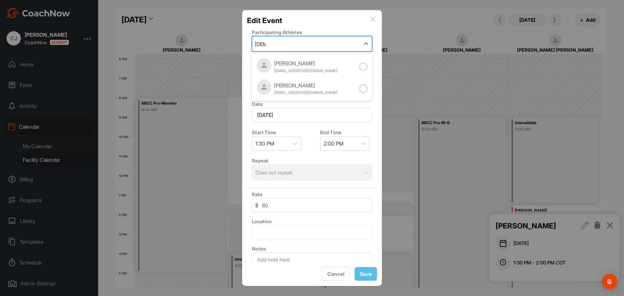
type input "[DEMOGRAPHIC_DATA]"
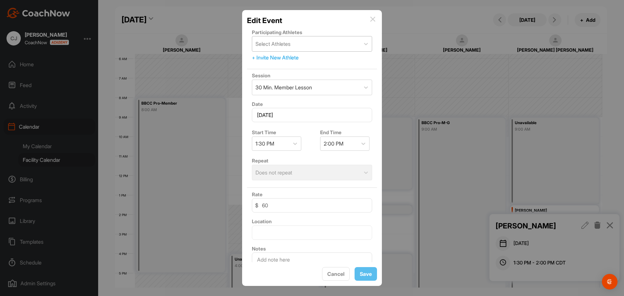
click at [372, 18] on img at bounding box center [372, 19] width 5 height 5
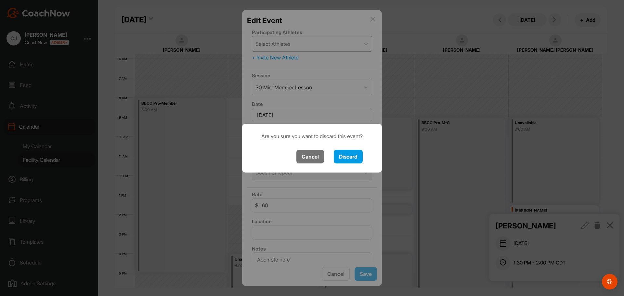
click at [312, 157] on button "Cancel" at bounding box center [310, 157] width 28 height 14
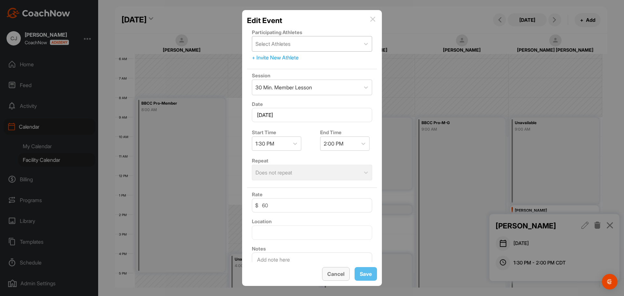
click at [339, 276] on button "Cancel" at bounding box center [336, 274] width 28 height 14
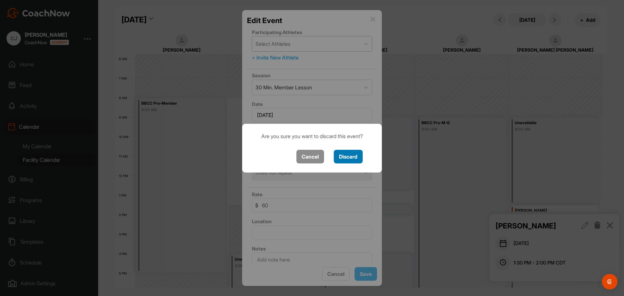
click at [353, 154] on button "Discard" at bounding box center [348, 157] width 29 height 14
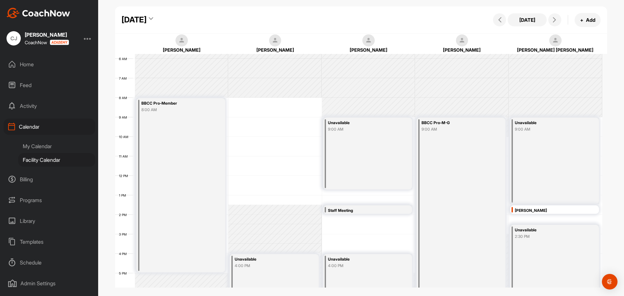
click at [526, 230] on div "Unavailable" at bounding box center [549, 229] width 69 height 7
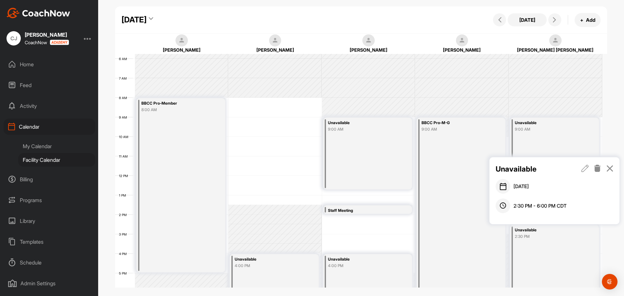
click at [586, 171] on icon at bounding box center [584, 168] width 7 height 7
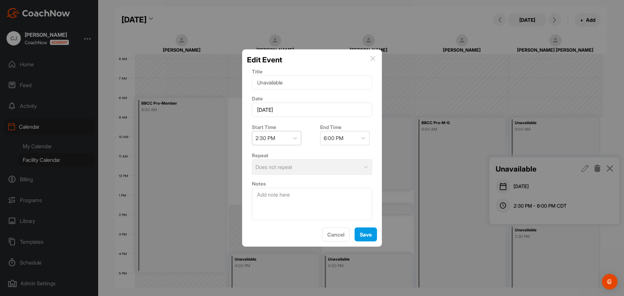
click at [281, 137] on div "2:30 PM" at bounding box center [270, 138] width 37 height 14
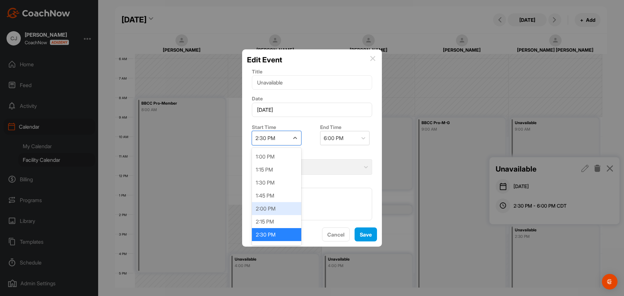
click at [268, 212] on div "2:00 PM" at bounding box center [276, 208] width 49 height 13
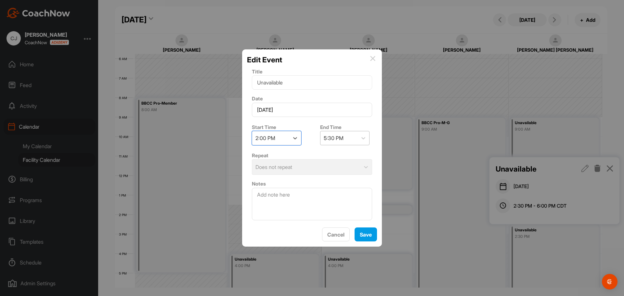
click at [345, 143] on div "5:30 PM" at bounding box center [338, 138] width 37 height 14
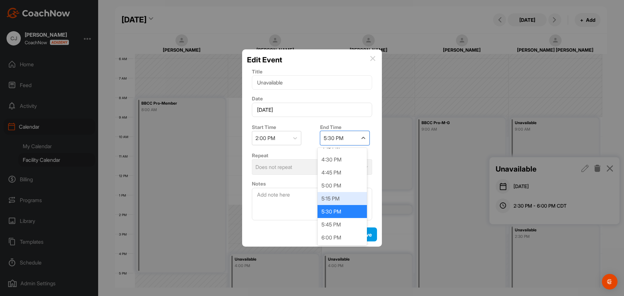
scroll to position [122, 0]
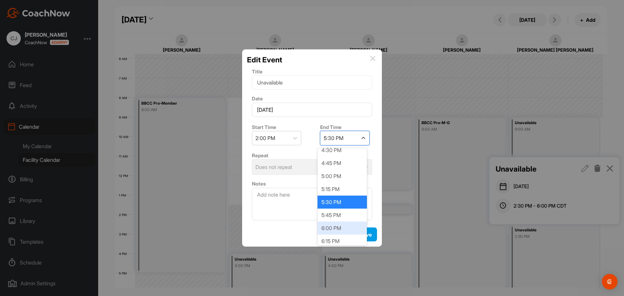
click at [340, 232] on div "6:00 PM" at bounding box center [341, 228] width 49 height 13
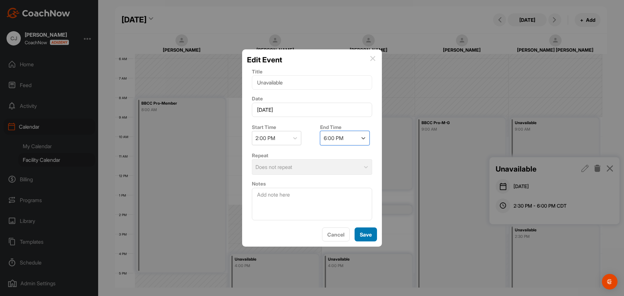
click at [374, 233] on button "Save" at bounding box center [365, 234] width 22 height 14
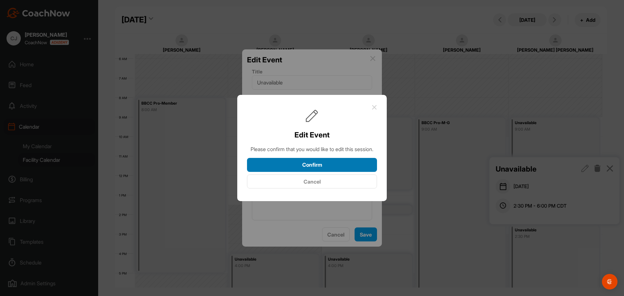
click at [332, 171] on button "Confirm" at bounding box center [312, 165] width 130 height 14
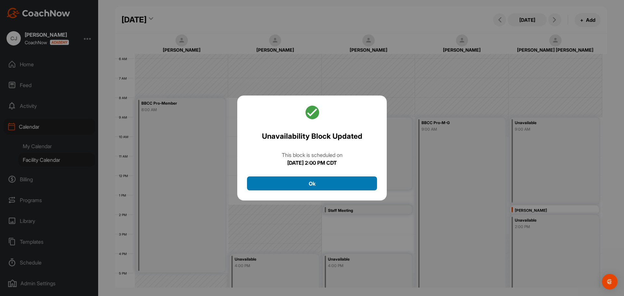
click at [353, 185] on button "Ok" at bounding box center [312, 183] width 130 height 14
